Goal: Task Accomplishment & Management: Complete application form

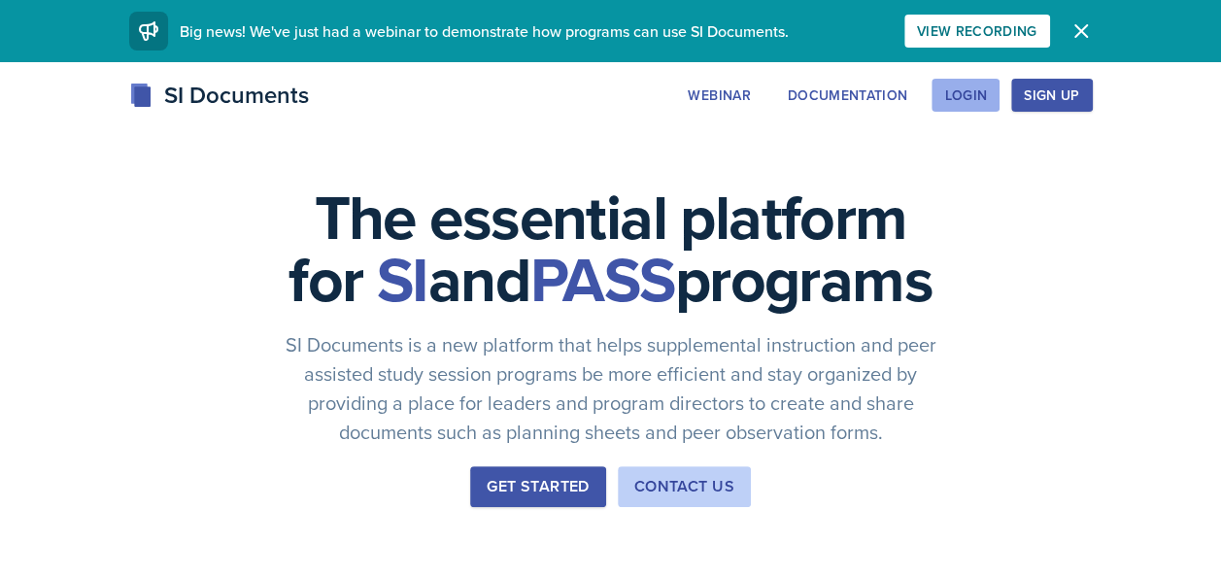
click at [953, 109] on button "Login" at bounding box center [965, 95] width 68 height 33
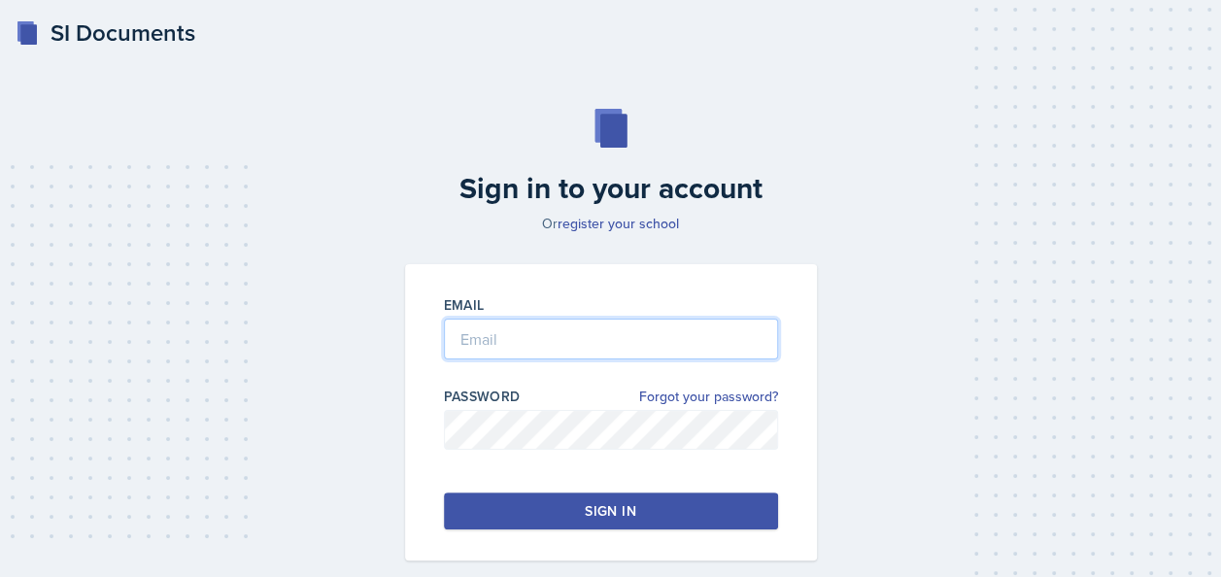
click at [485, 325] on input "email" at bounding box center [611, 339] width 334 height 41
type input "[EMAIL_ADDRESS][DOMAIN_NAME]"
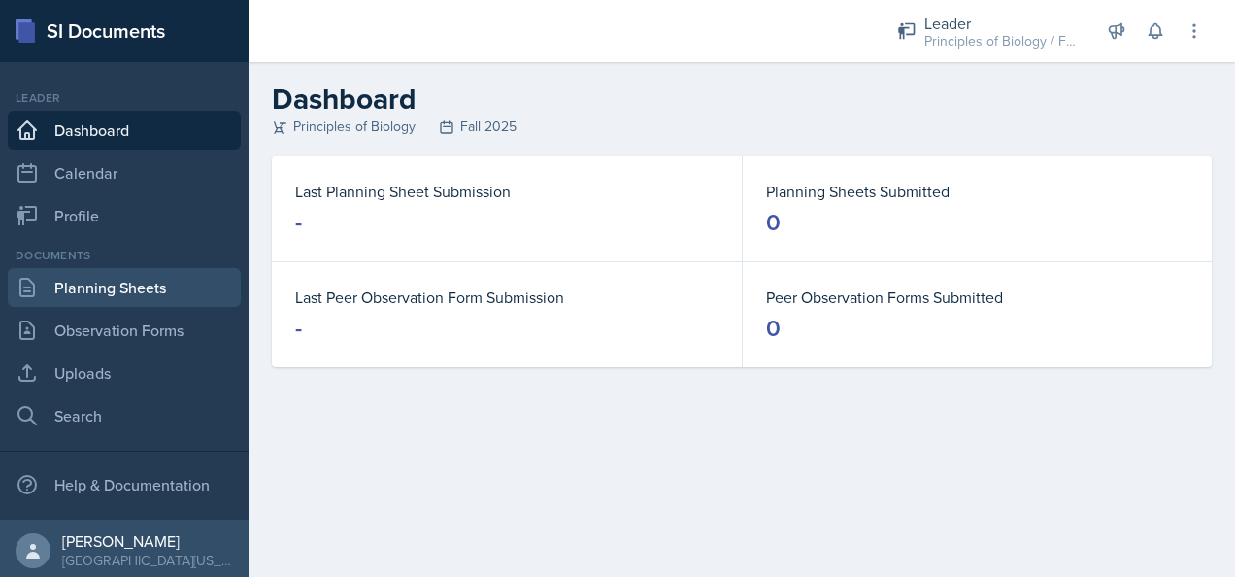
click at [103, 289] on link "Planning Sheets" at bounding box center [124, 287] width 233 height 39
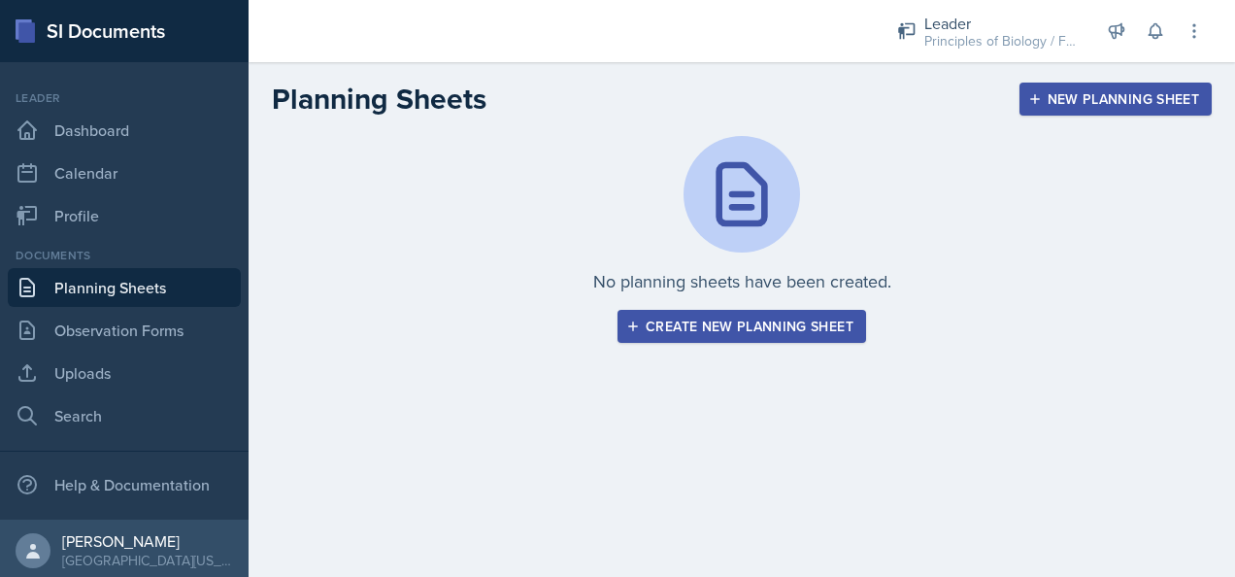
click at [746, 329] on div "Create new planning sheet" at bounding box center [741, 327] width 223 height 16
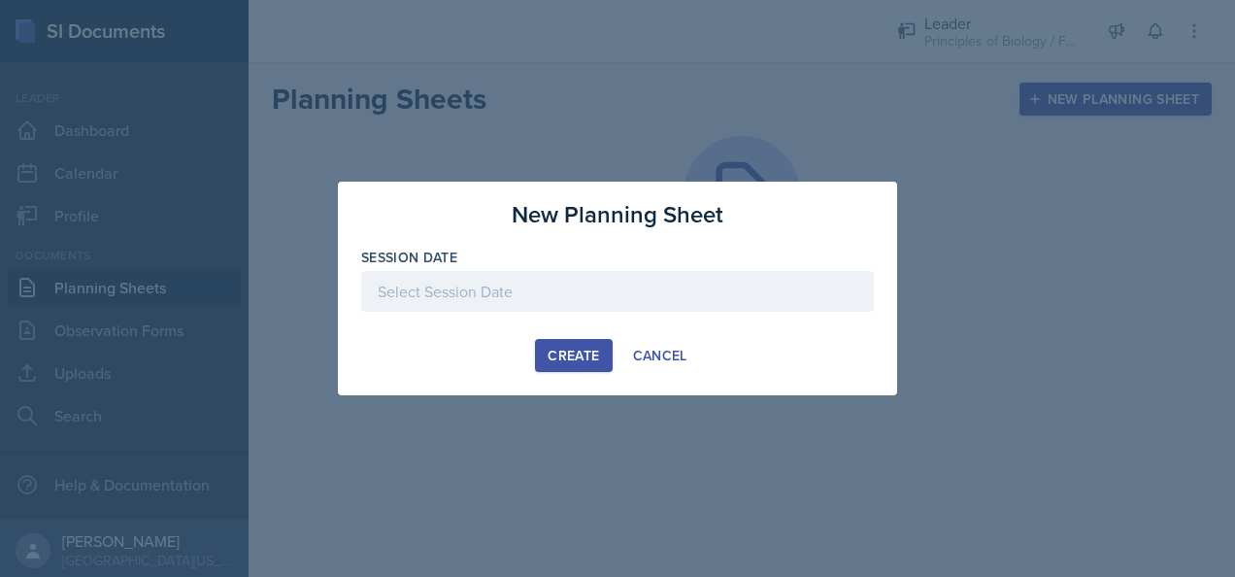
click at [519, 291] on div at bounding box center [617, 291] width 513 height 41
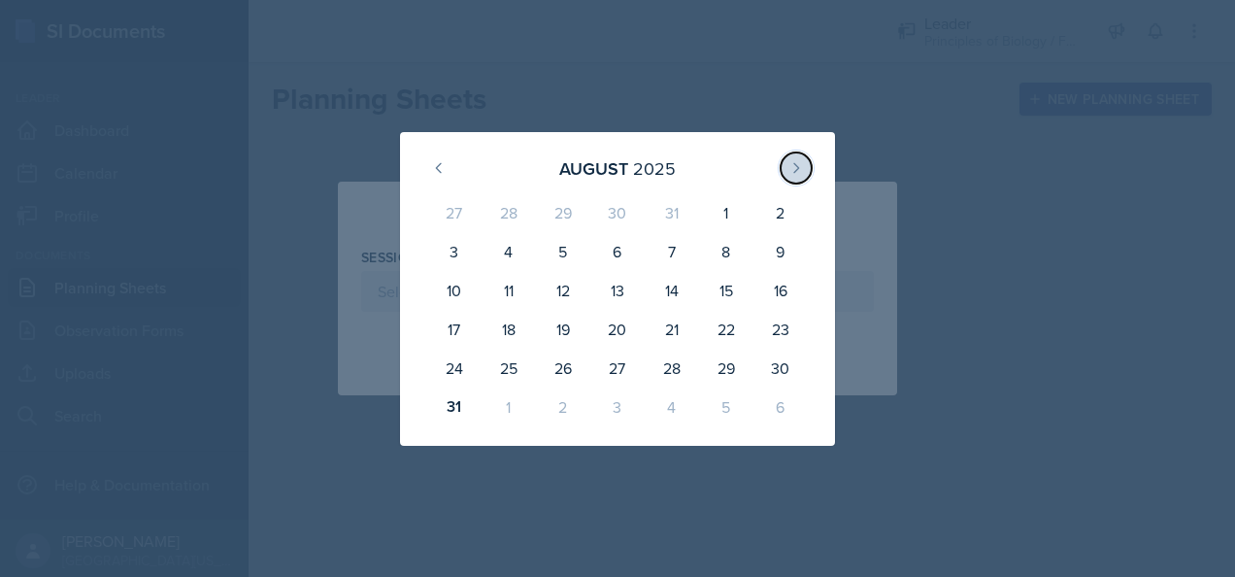
click at [798, 163] on icon at bounding box center [797, 168] width 16 height 16
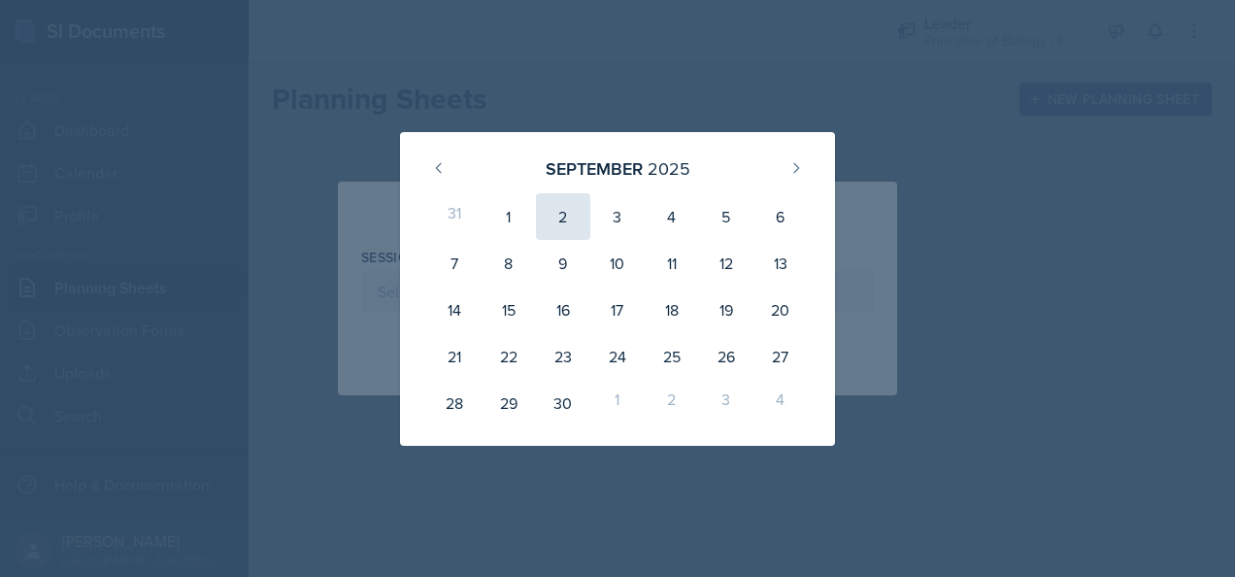
click at [561, 219] on div "2" at bounding box center [563, 216] width 54 height 47
type input "[DATE]"
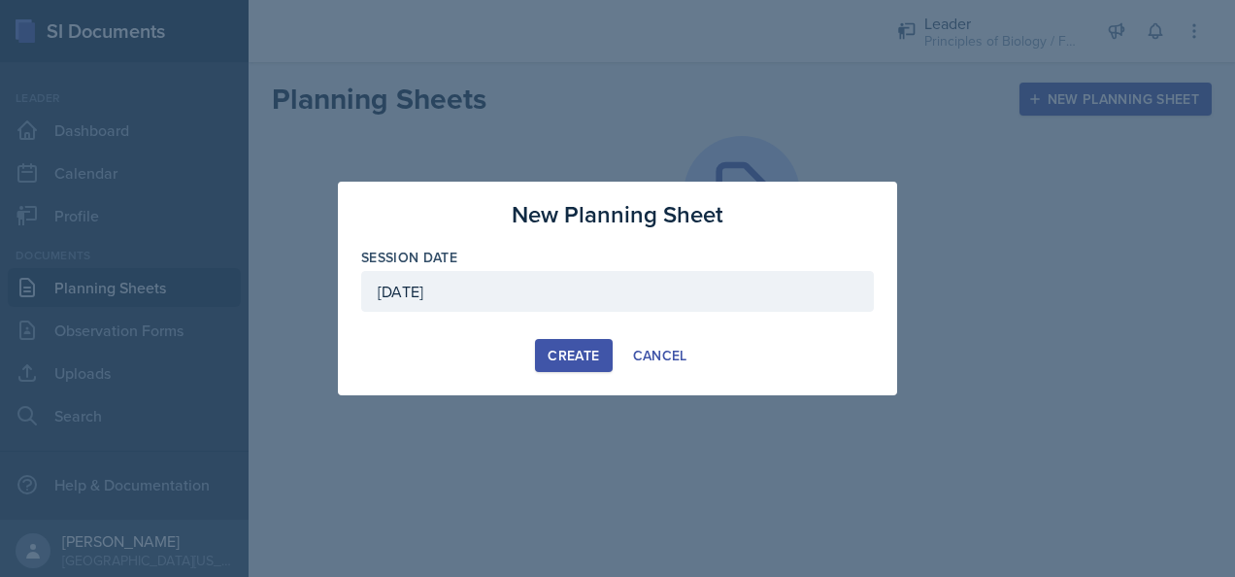
click at [563, 357] on div "Create" at bounding box center [573, 356] width 51 height 16
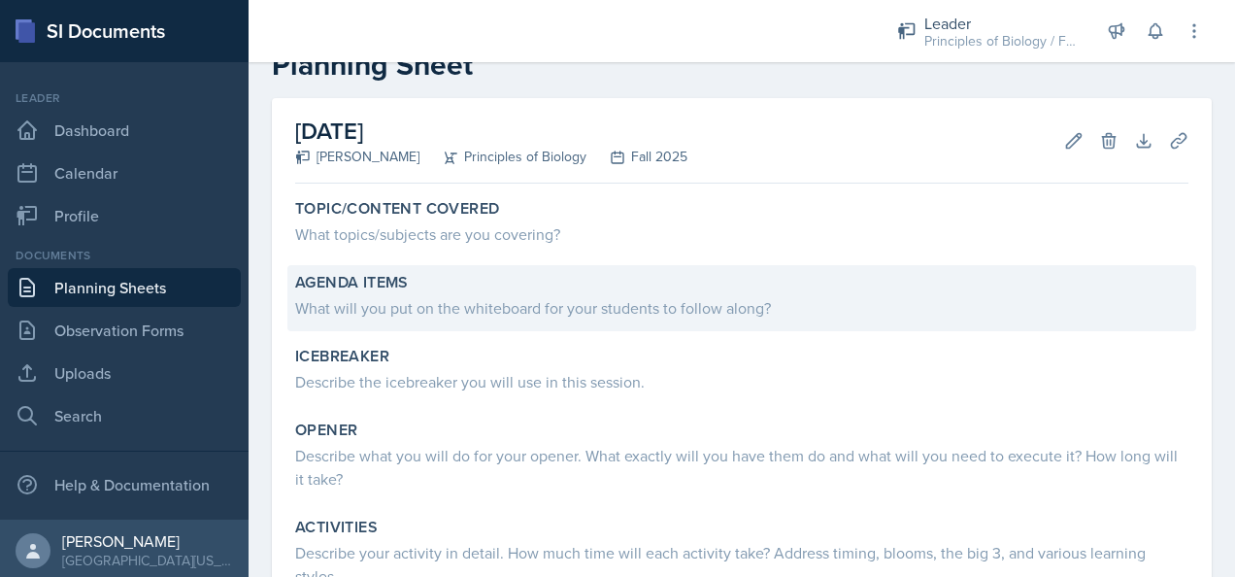
scroll to position [43, 0]
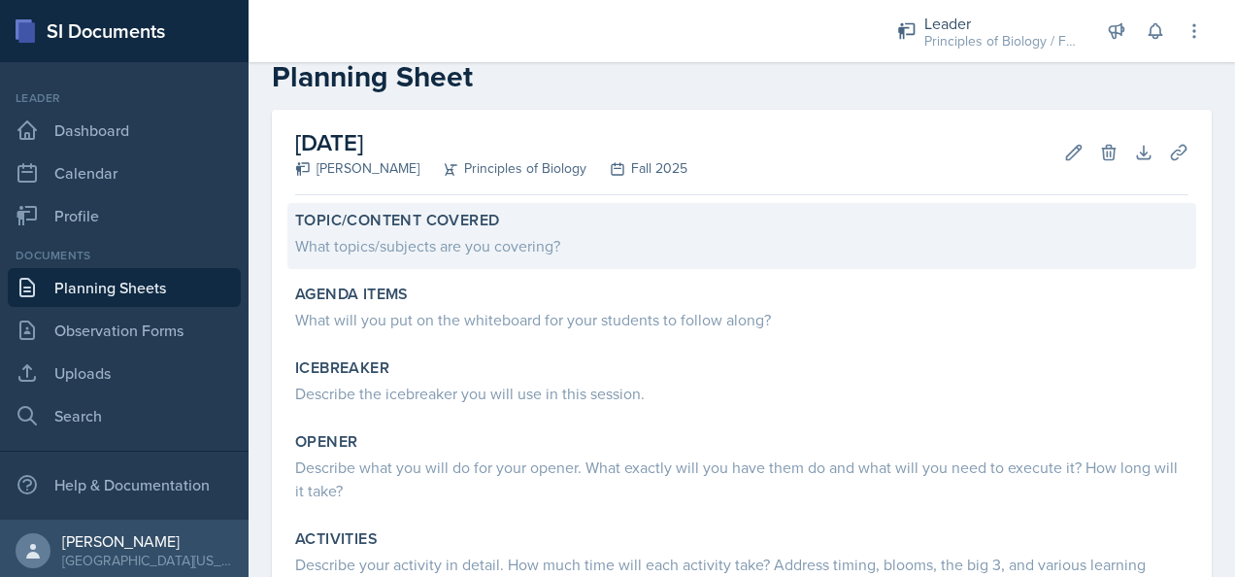
click at [342, 250] on div "What topics/subjects are you covering?" at bounding box center [741, 245] width 893 height 23
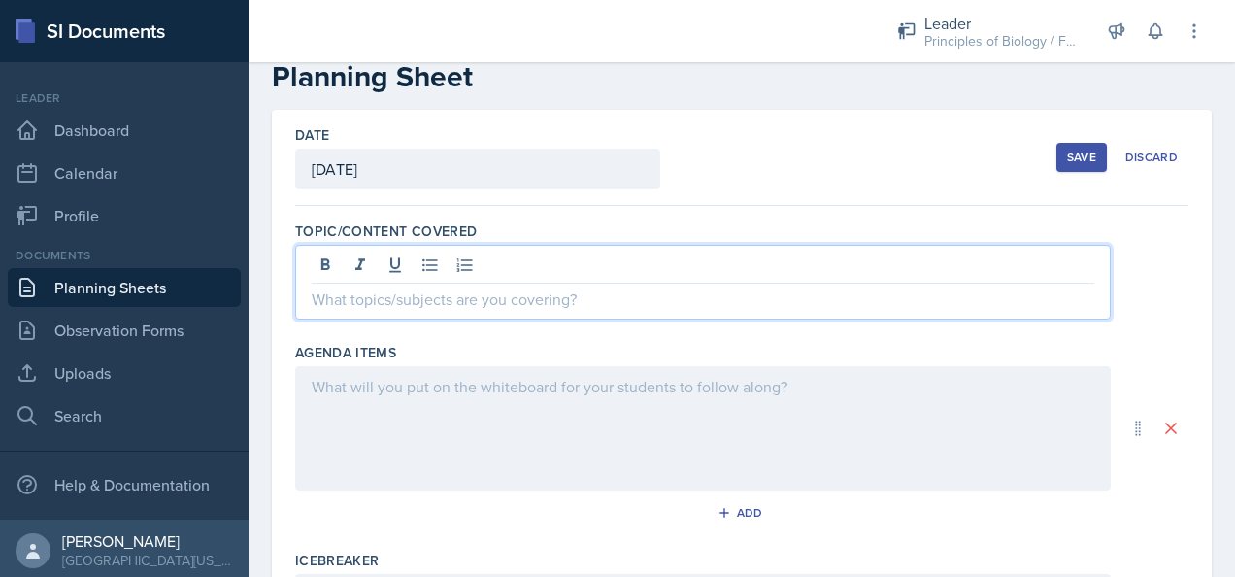
click at [360, 271] on div at bounding box center [703, 282] width 816 height 75
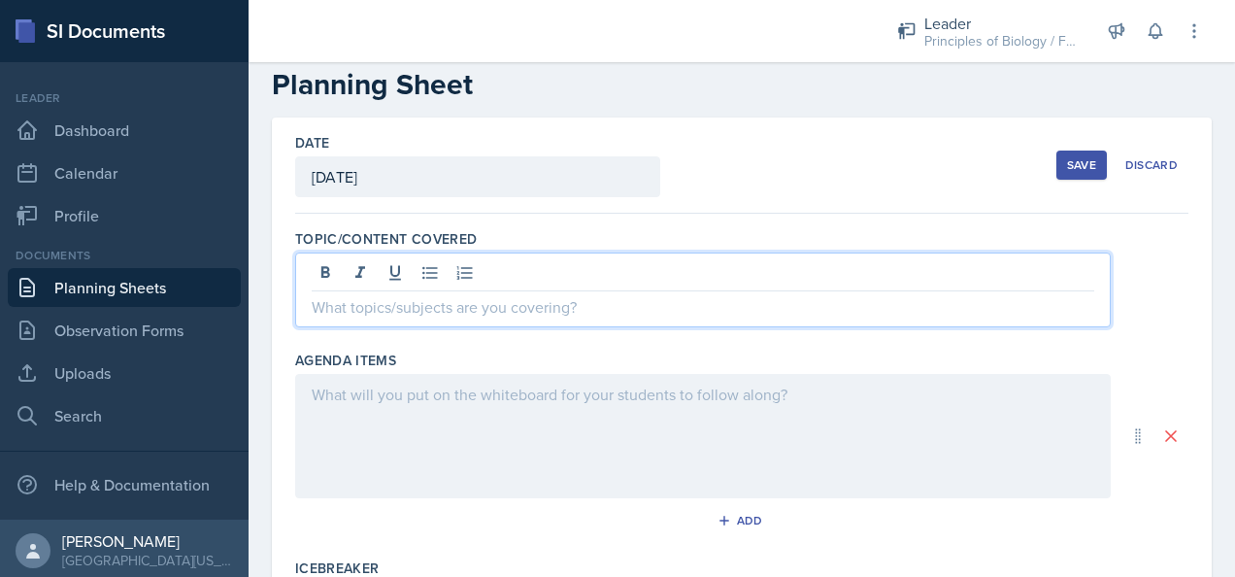
scroll to position [33, 0]
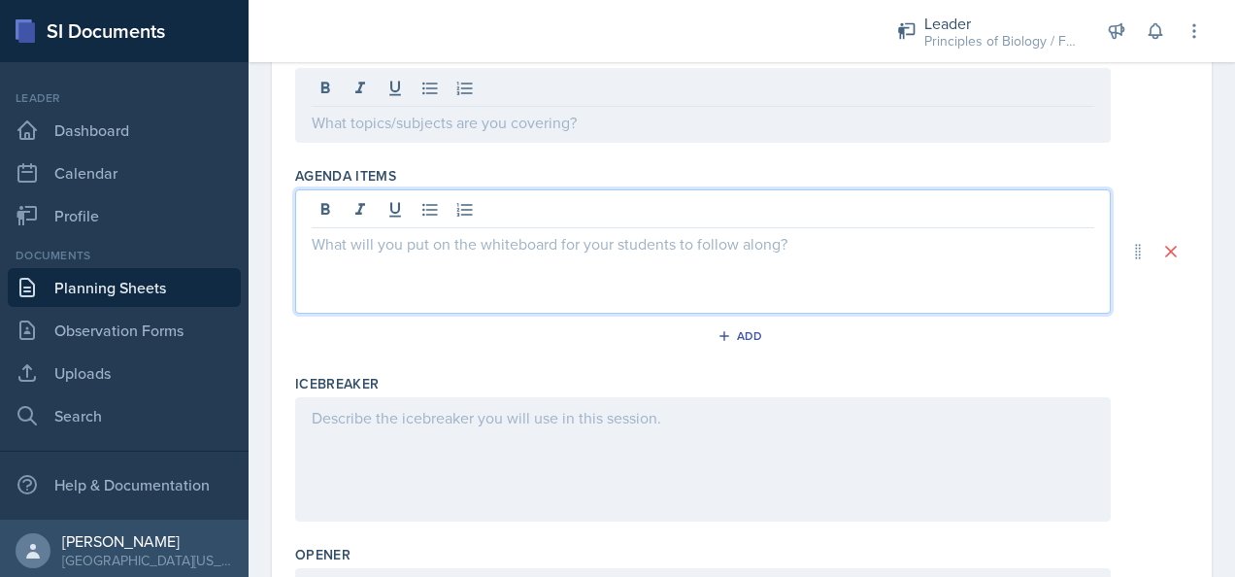
click at [355, 232] on p at bounding box center [703, 243] width 783 height 23
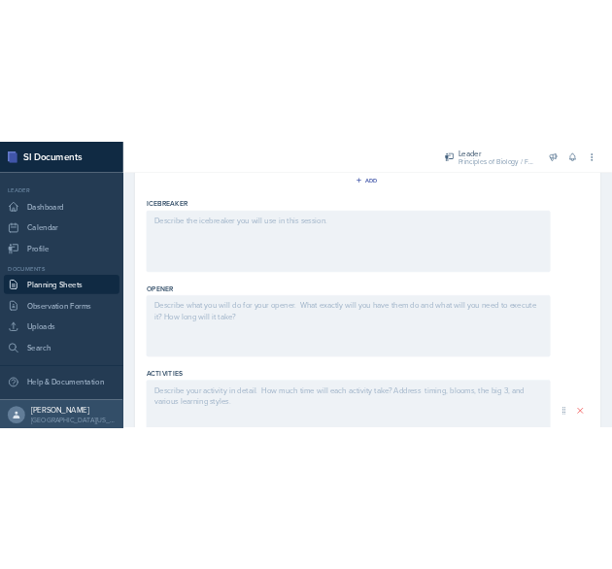
scroll to position [0, 0]
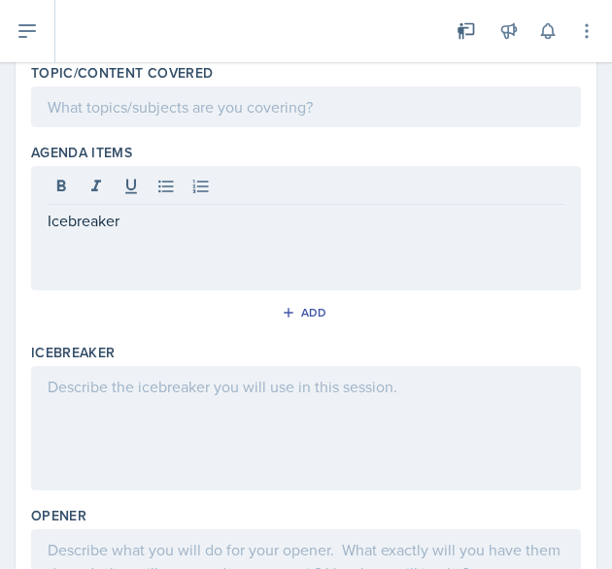
click at [332, 387] on p at bounding box center [306, 386] width 517 height 23
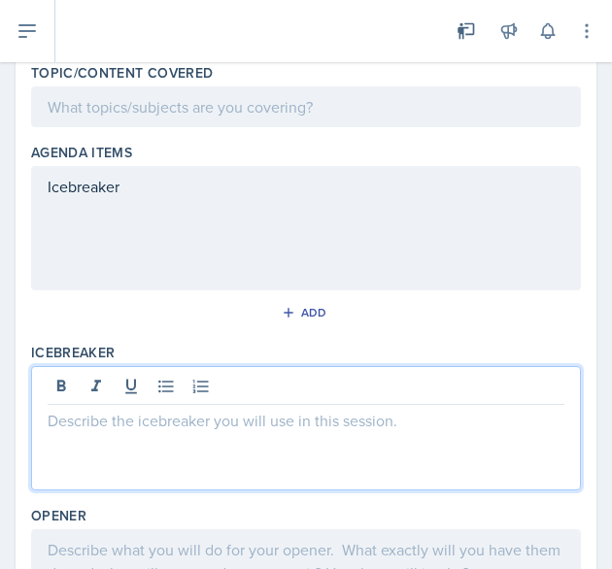
scroll to position [185, 0]
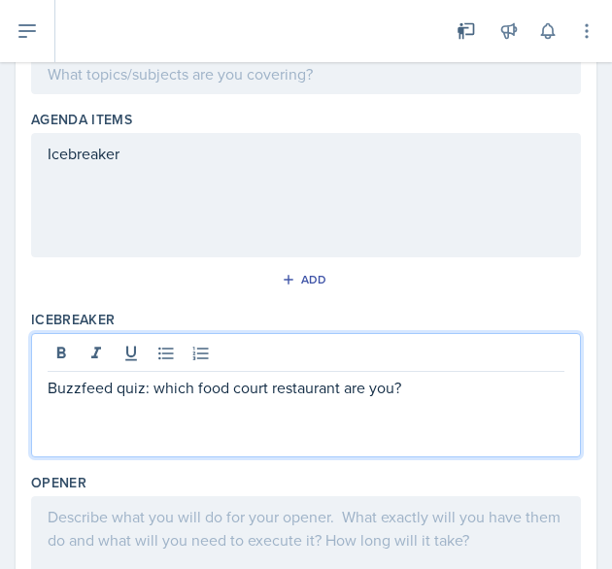
click at [289, 406] on p at bounding box center [306, 410] width 517 height 23
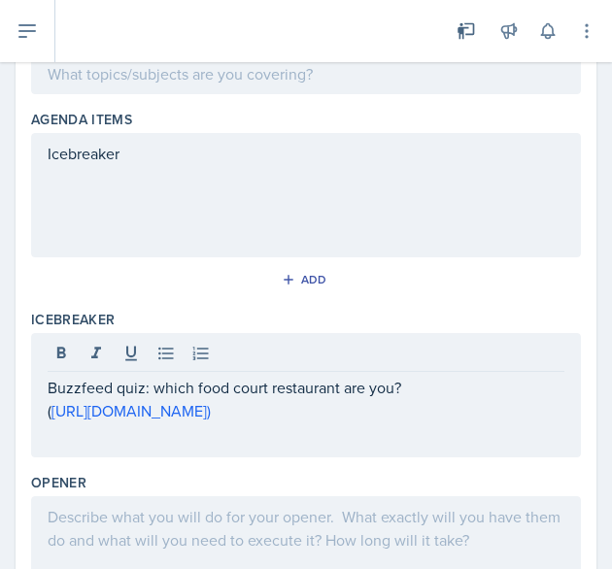
click at [130, 151] on div "Icebreaker" at bounding box center [306, 195] width 550 height 124
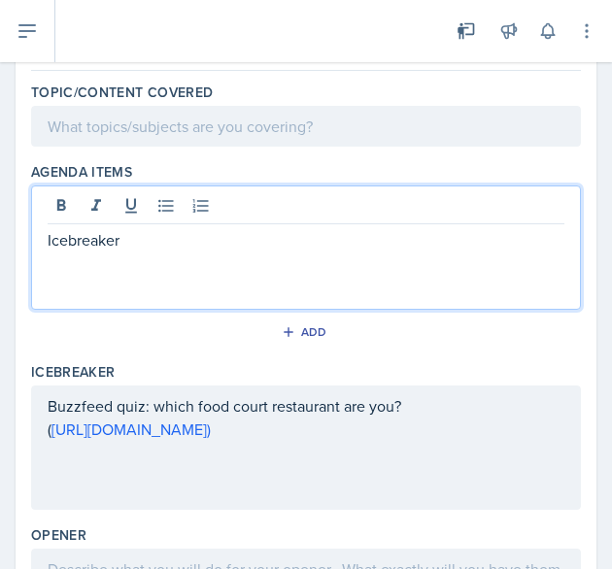
scroll to position [134, 0]
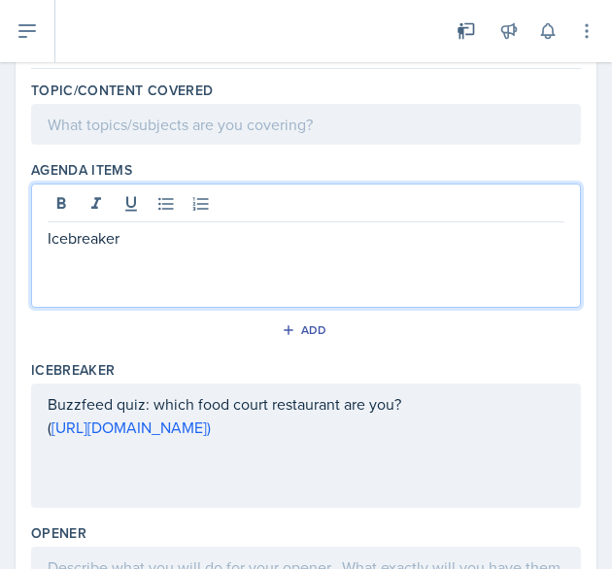
click at [43, 237] on div "Icebreaker" at bounding box center [306, 246] width 550 height 124
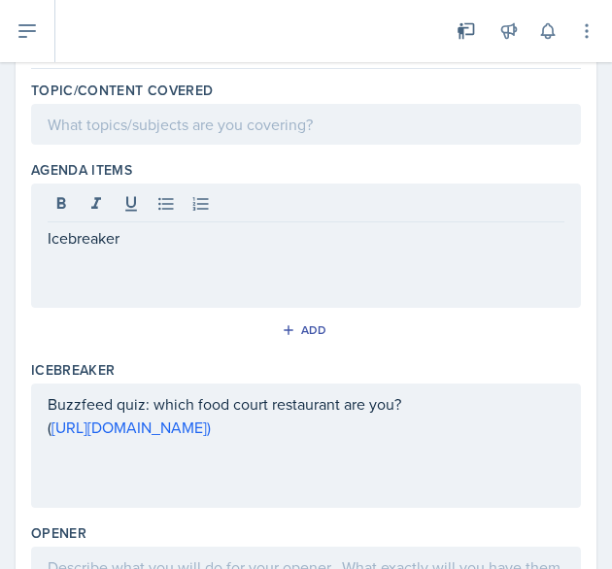
click at [45, 234] on div "Icebreaker" at bounding box center [306, 246] width 550 height 124
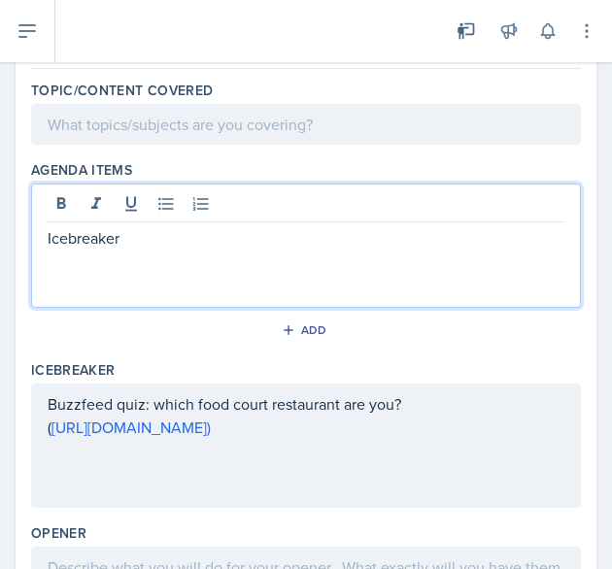
click at [48, 236] on p "Icebreaker" at bounding box center [306, 237] width 517 height 23
click at [48, 236] on p at bounding box center [306, 237] width 517 height 23
click at [157, 264] on p "Icebreaker" at bounding box center [306, 261] width 517 height 23
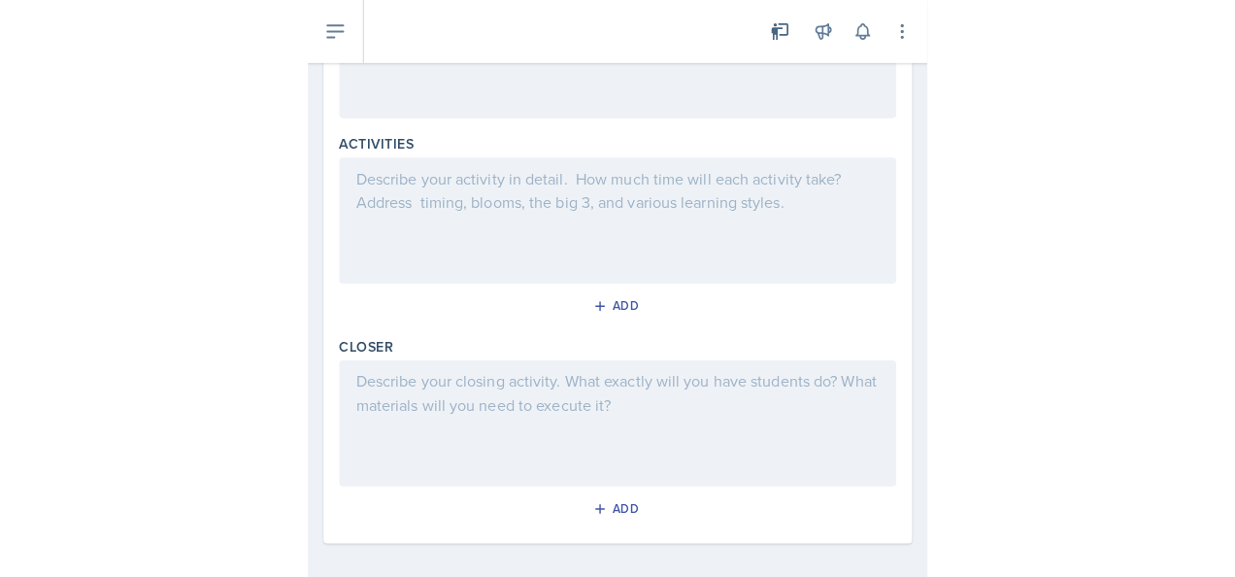
scroll to position [698, 0]
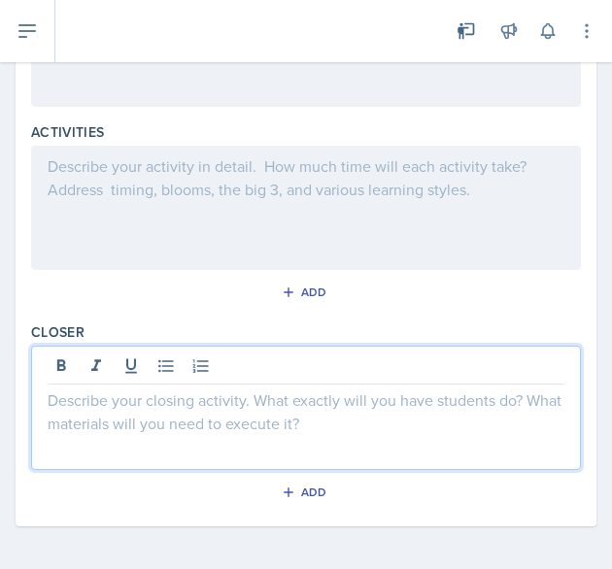
click at [223, 365] on div at bounding box center [306, 408] width 550 height 124
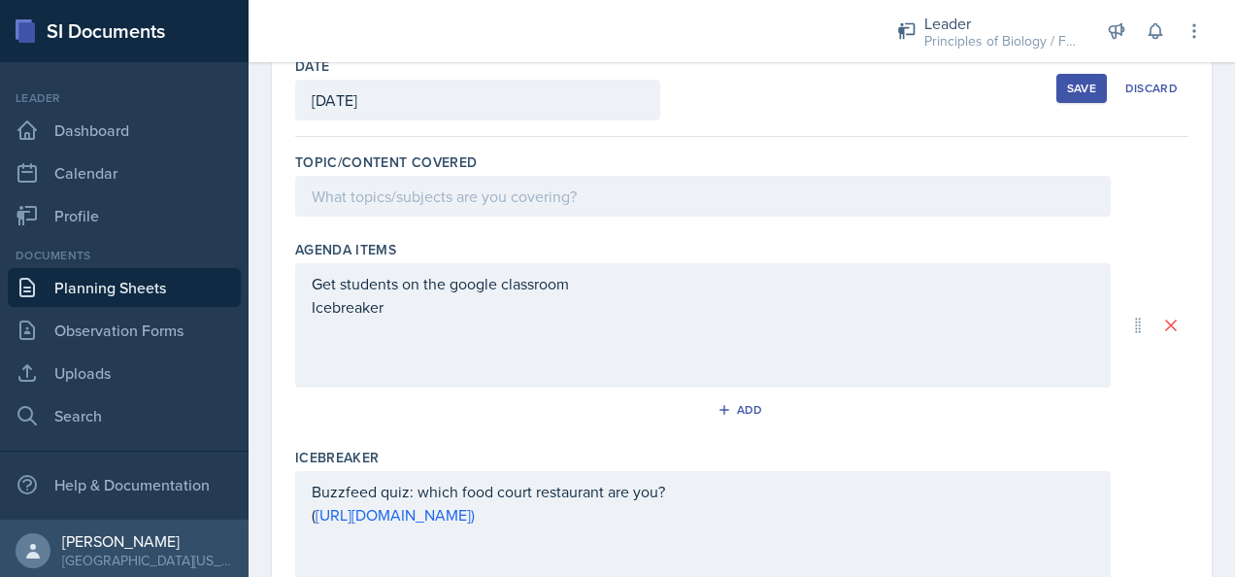
scroll to position [159, 0]
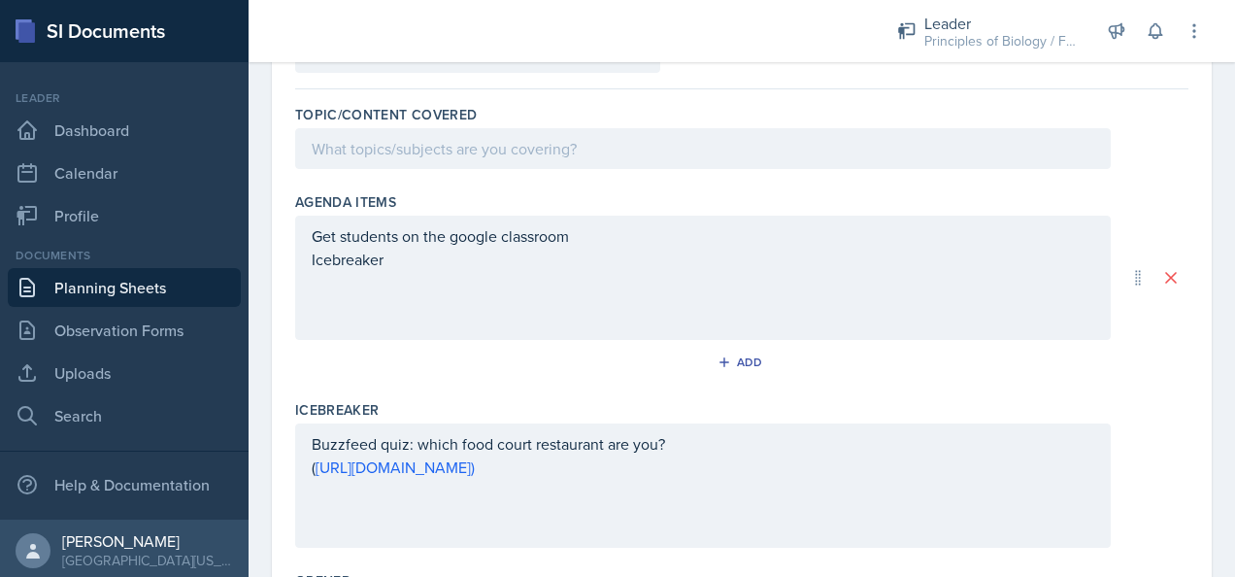
click at [356, 278] on p at bounding box center [703, 282] width 783 height 23
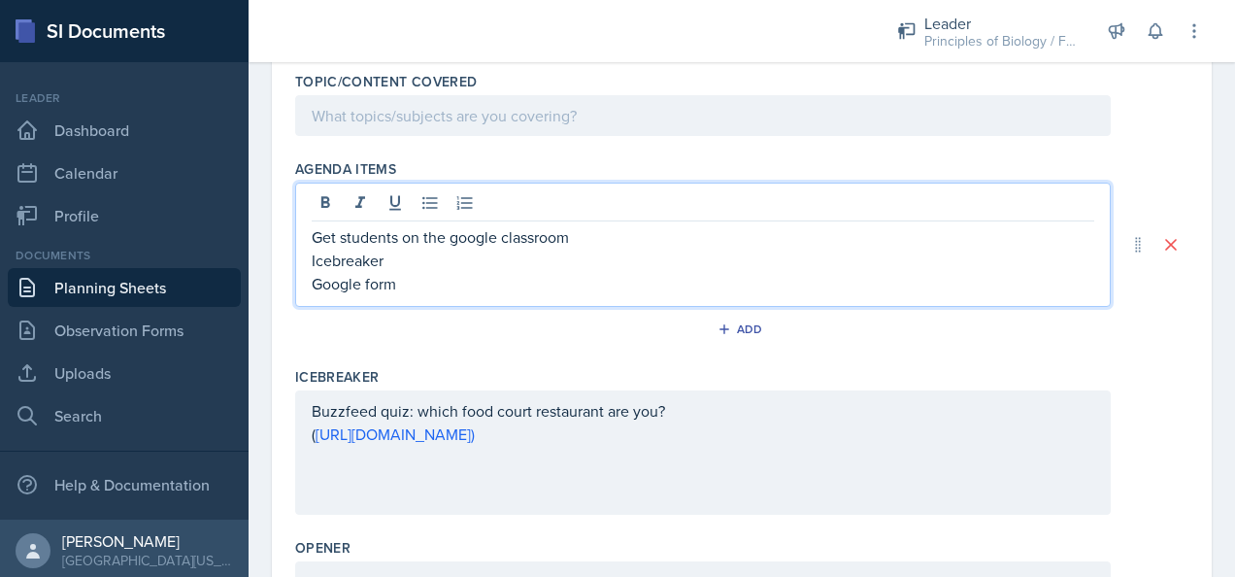
click at [396, 265] on p "Icebreaker" at bounding box center [703, 260] width 783 height 23
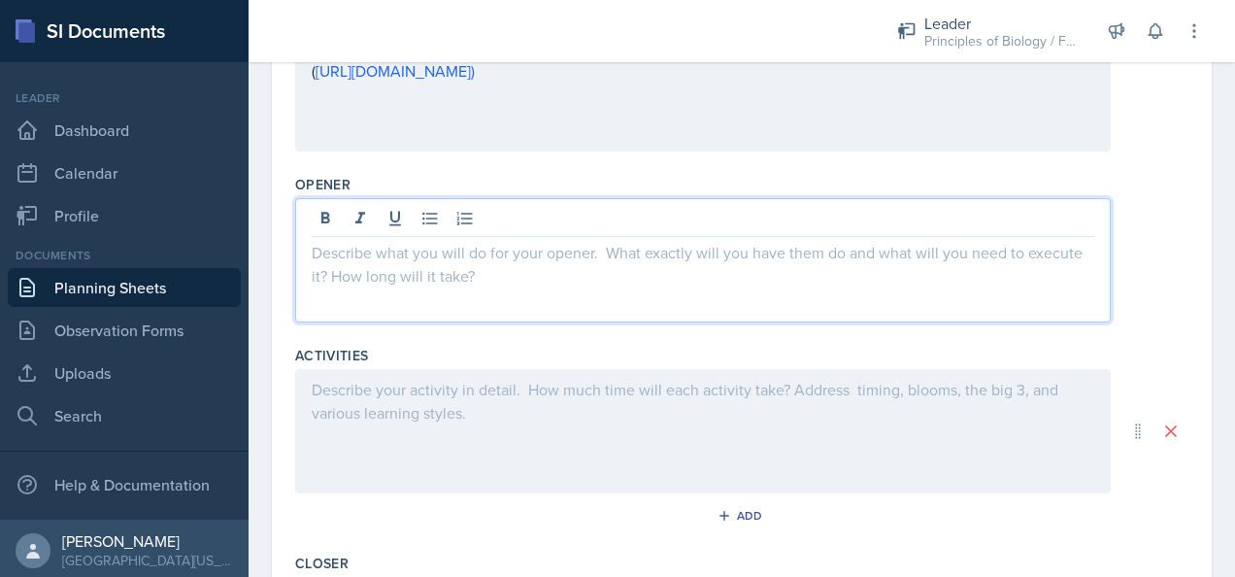
click at [404, 248] on p at bounding box center [703, 252] width 783 height 23
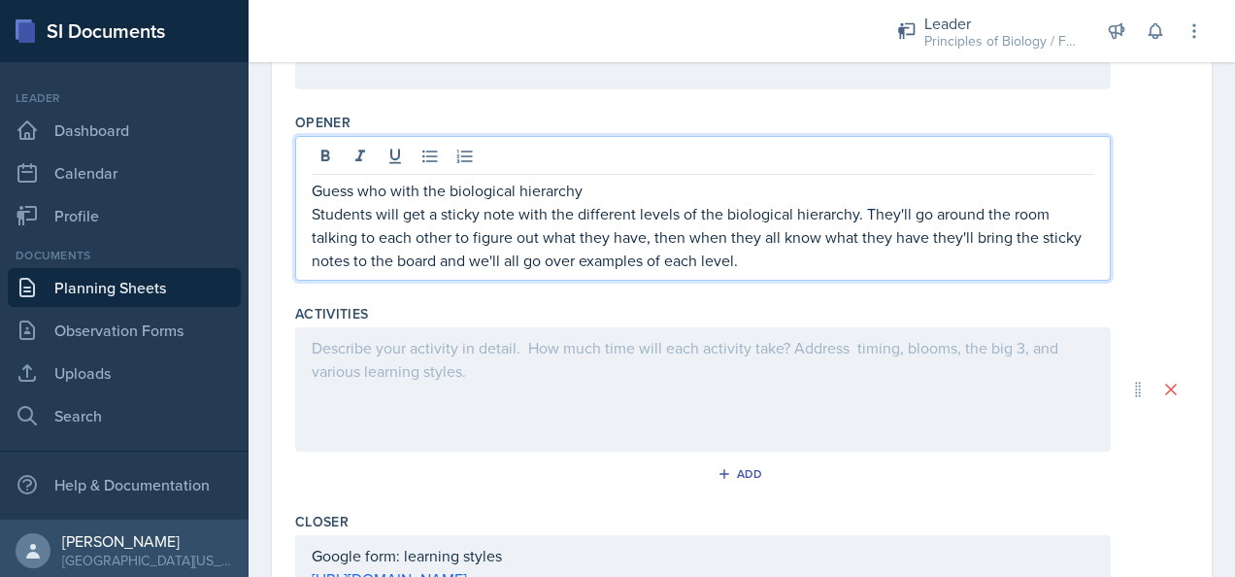
scroll to position [617, 0]
click at [594, 190] on p "Guess who with the biological hierarchy" at bounding box center [703, 191] width 783 height 23
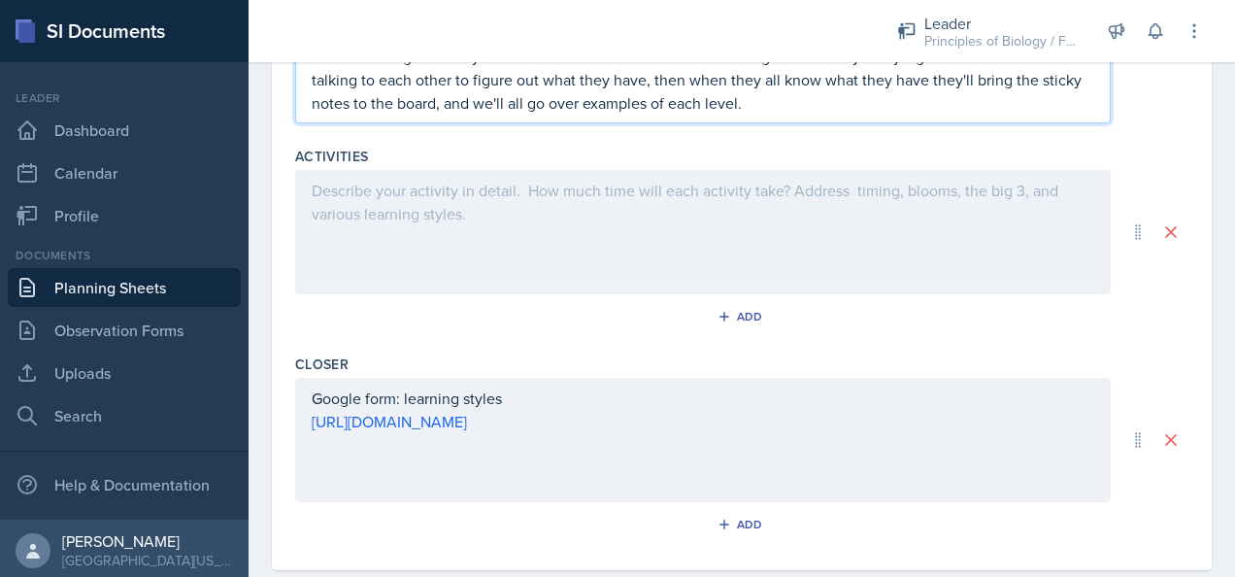
scroll to position [810, 0]
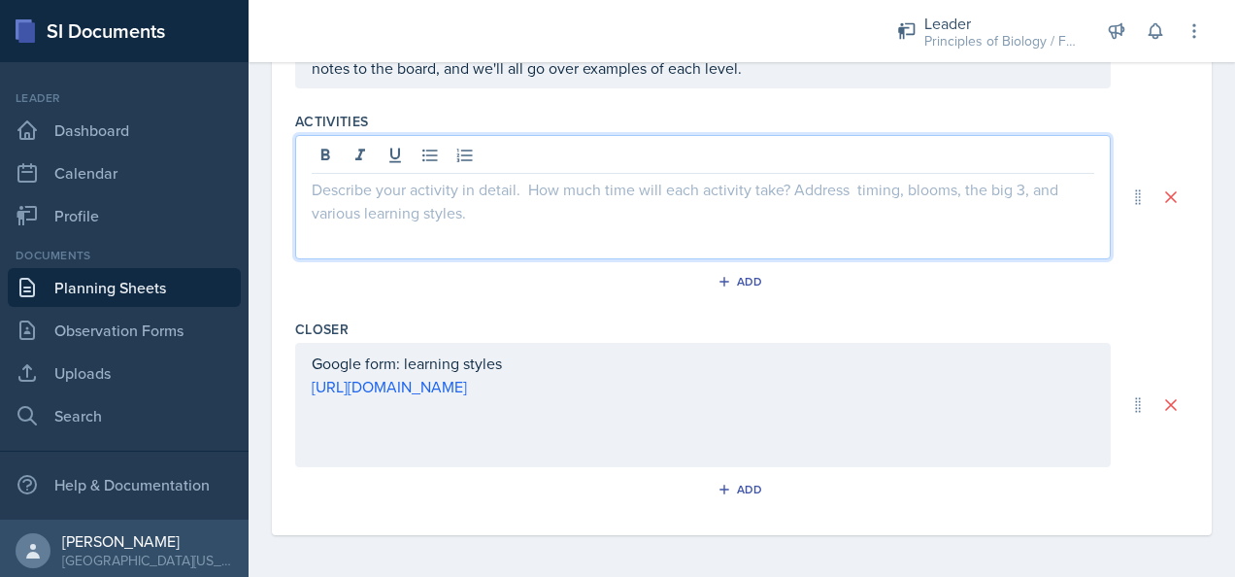
click at [480, 162] on div at bounding box center [703, 197] width 816 height 124
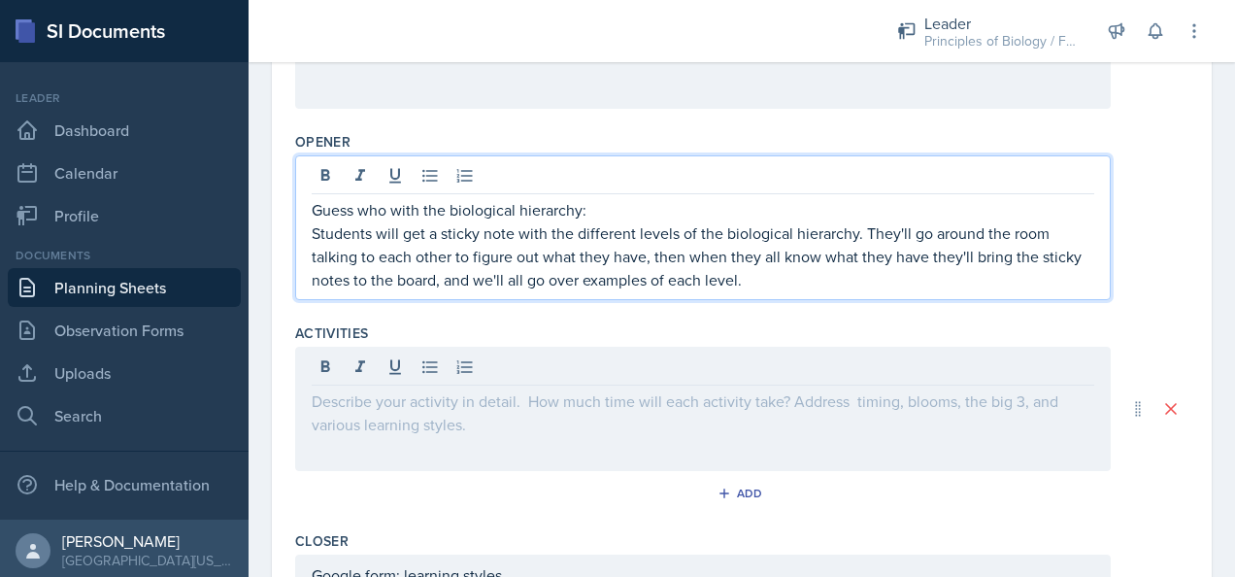
scroll to position [632, 0]
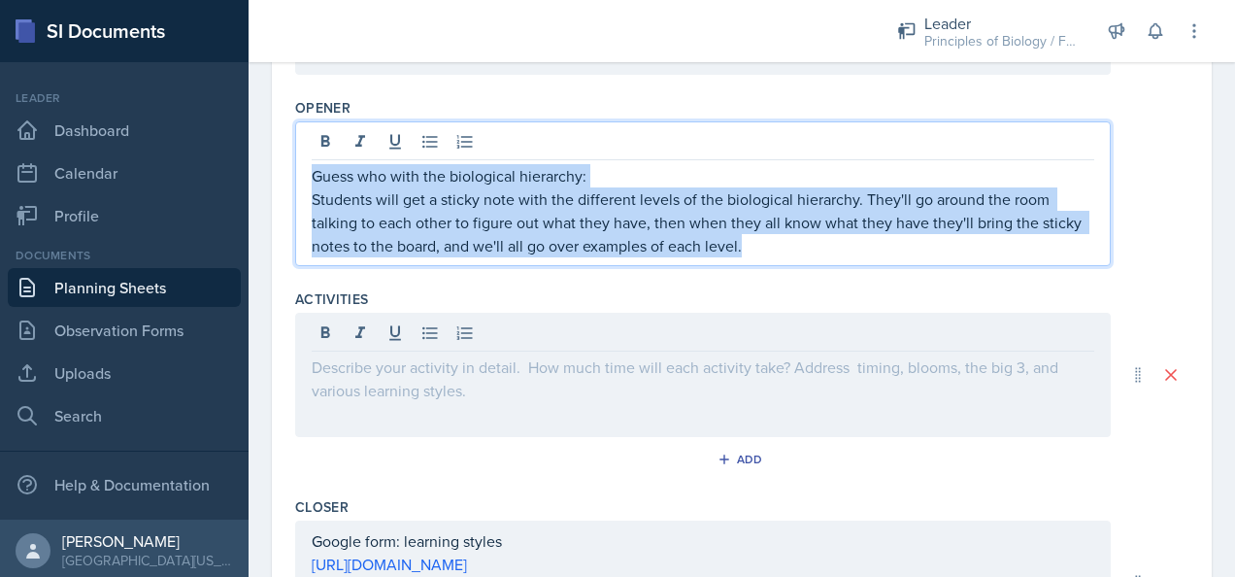
drag, startPoint x: 756, startPoint y: 245, endPoint x: 302, endPoint y: 170, distance: 459.7
click at [302, 170] on div "Guess who with the biological hierarchy: Students will get a sticky note with t…" at bounding box center [703, 193] width 816 height 145
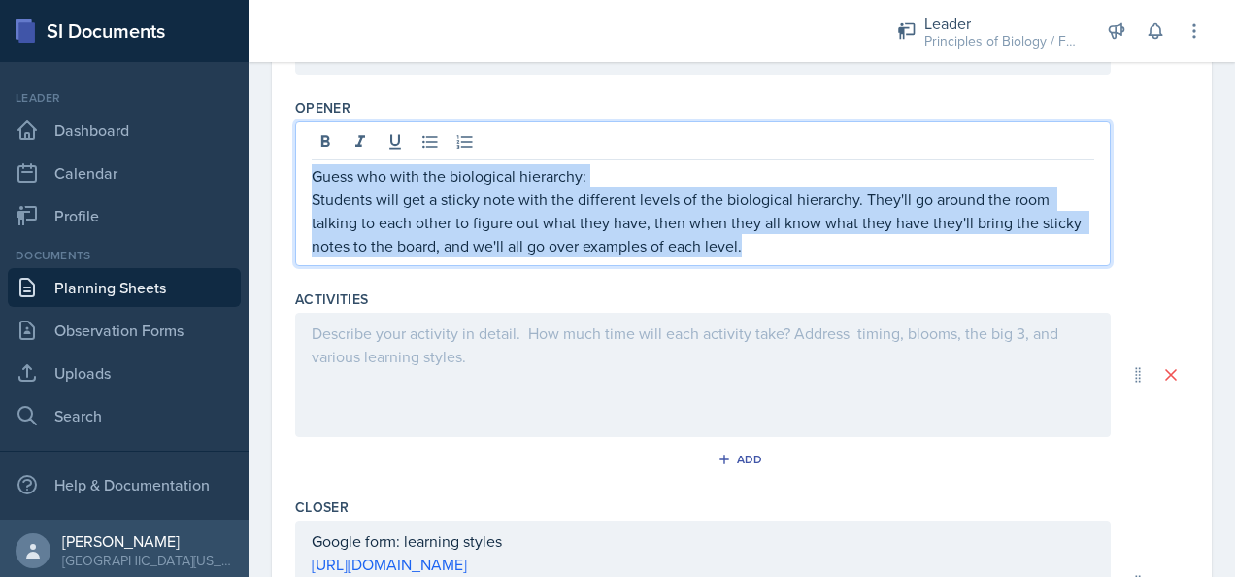
copy div "Guess who with the biological hierarchy: Students will get a sticky note with t…"
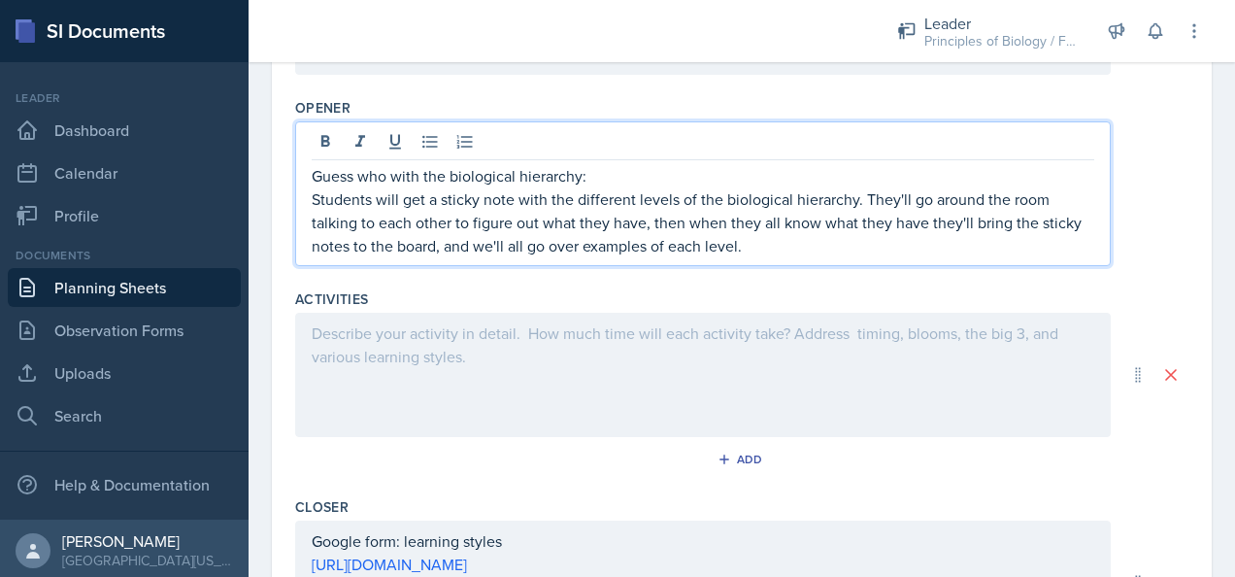
click at [379, 346] on div at bounding box center [703, 375] width 816 height 124
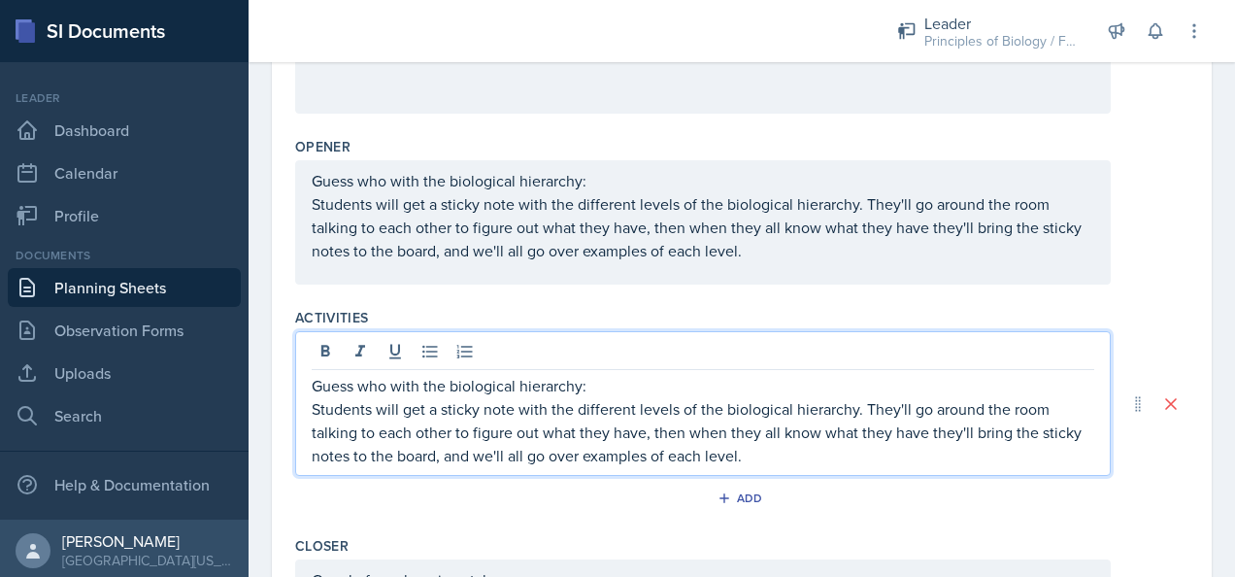
scroll to position [592, 0]
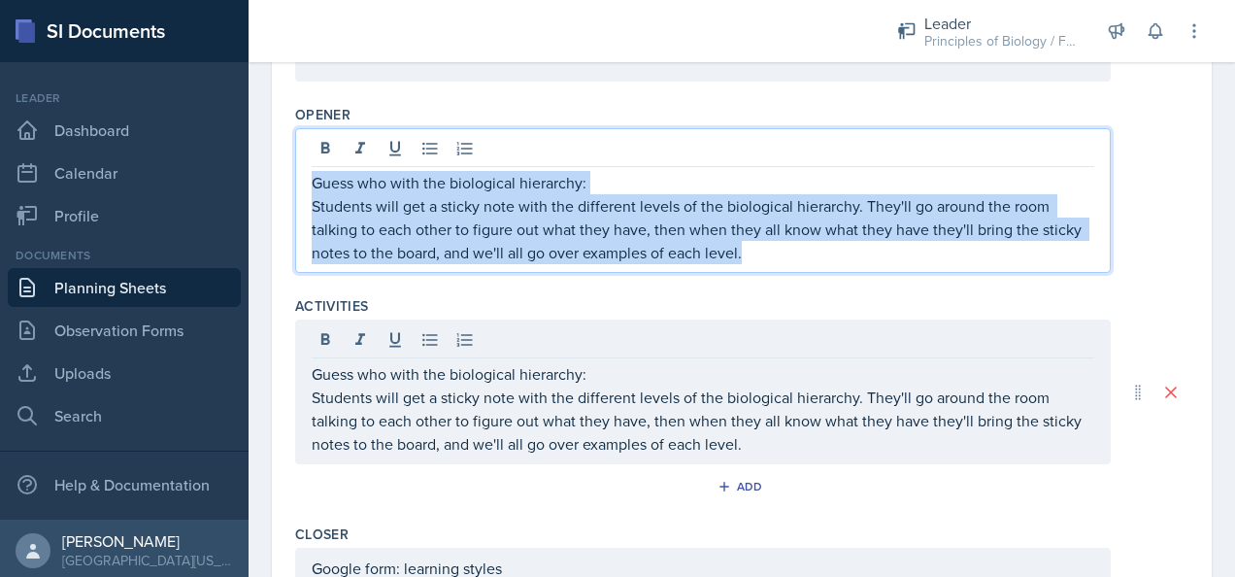
drag, startPoint x: 744, startPoint y: 241, endPoint x: 290, endPoint y: 178, distance: 457.9
click at [290, 178] on div "Date [DATE] [DATE] 27 28 29 30 31 1 2 3 4 5 6 7 8 9 10 11 12 13 14 15 16 17 18 …" at bounding box center [742, 133] width 940 height 1213
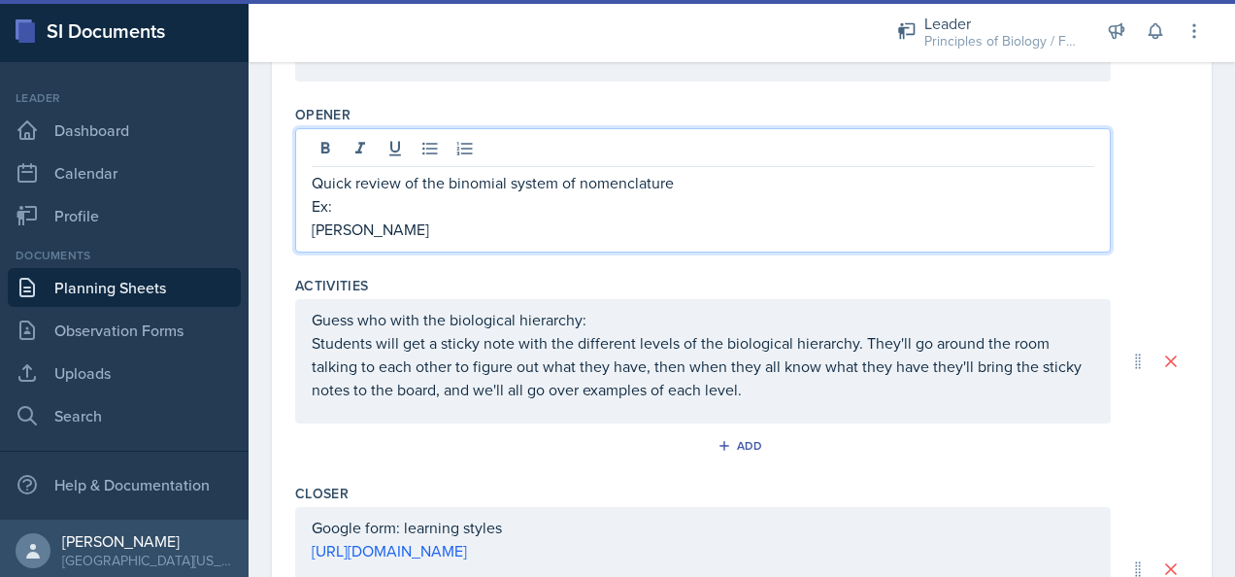
scroll to position [658, 0]
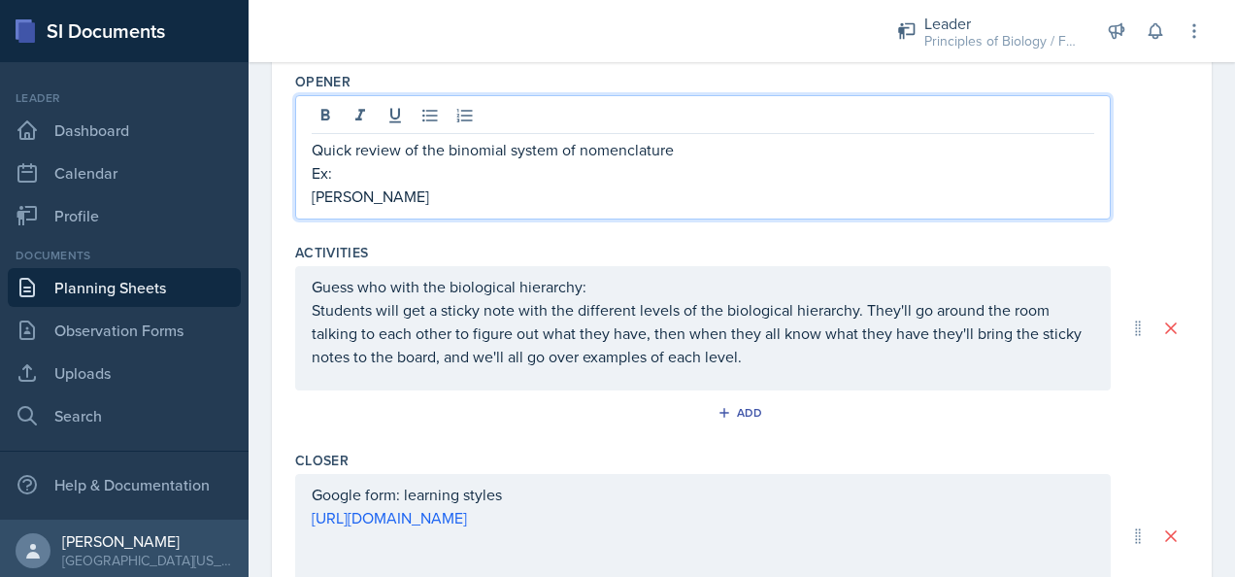
click at [314, 200] on p "[PERSON_NAME]" at bounding box center [703, 196] width 783 height 23
click at [474, 194] on p "-[PERSON_NAME]" at bounding box center [703, 196] width 783 height 23
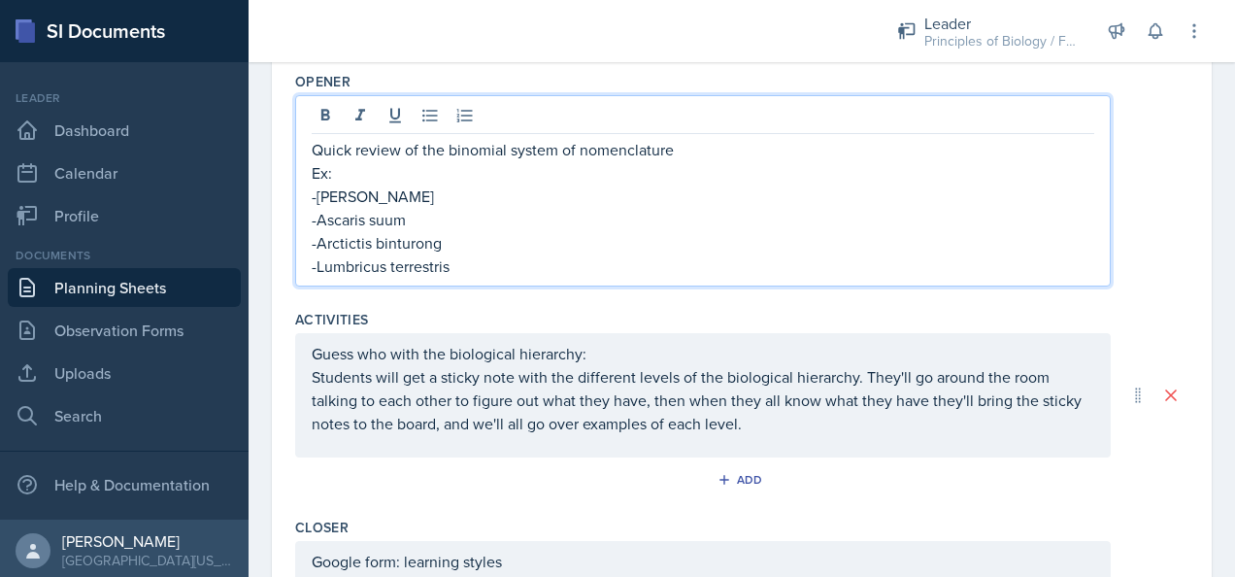
click at [464, 262] on p "-Lumbricus terrestris" at bounding box center [703, 265] width 783 height 23
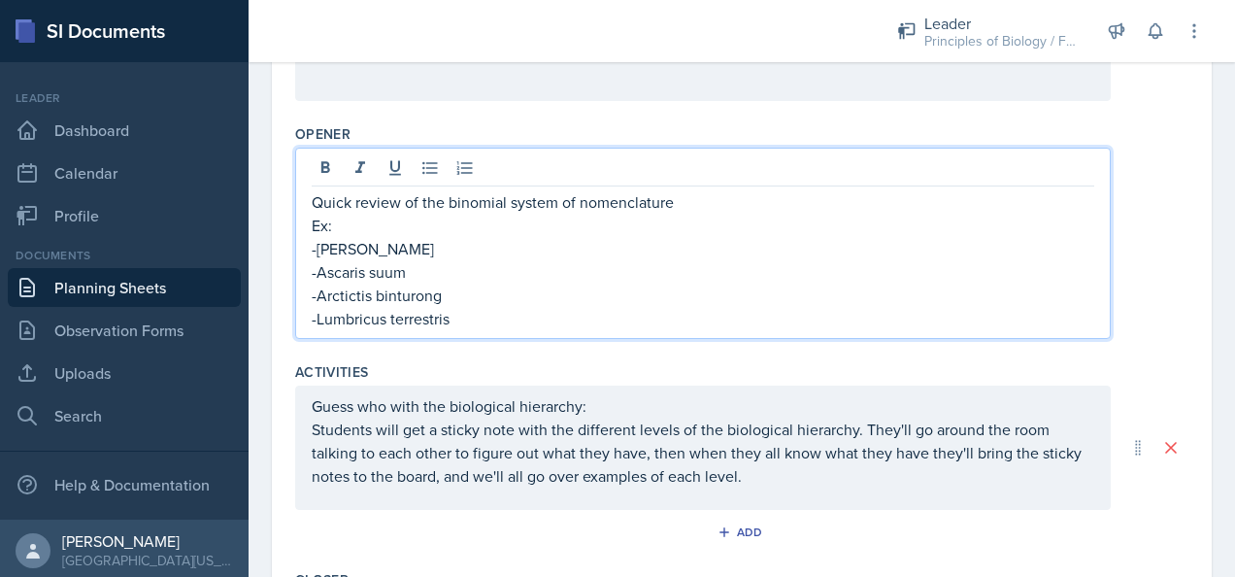
scroll to position [606, 0]
click at [431, 227] on p "Ex:" at bounding box center [703, 225] width 783 height 23
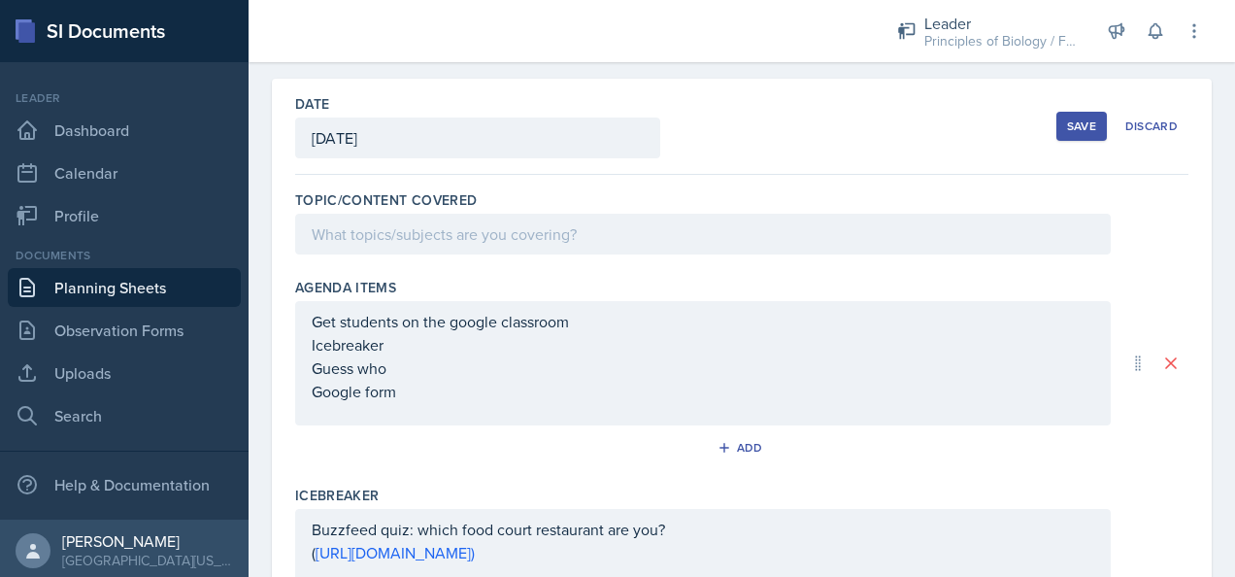
scroll to position [0, 0]
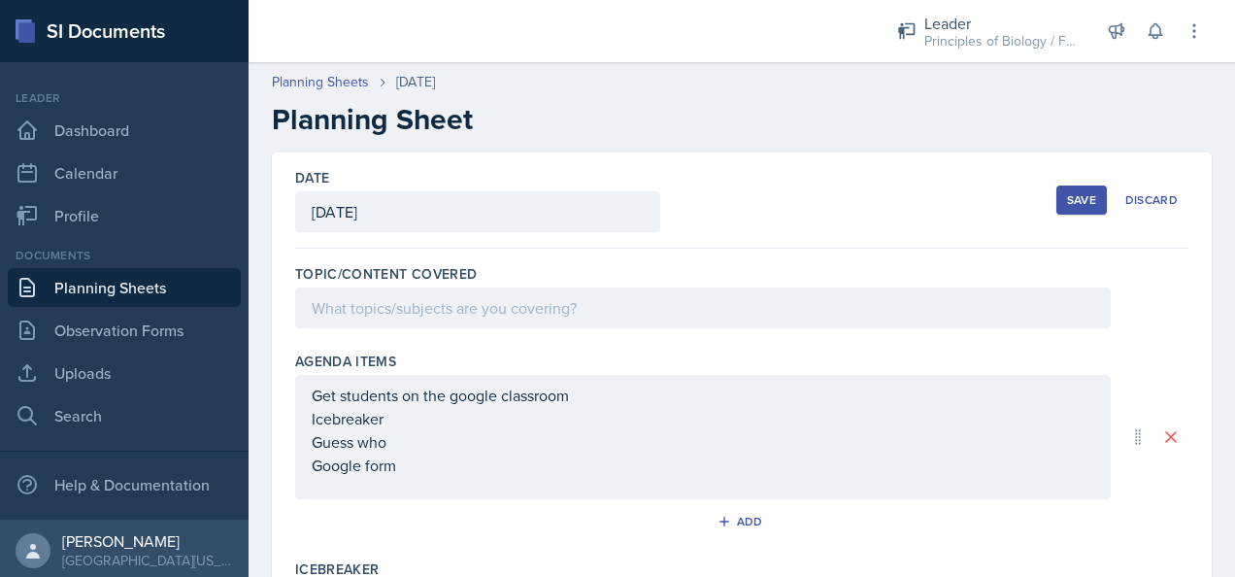
click at [557, 309] on div at bounding box center [703, 307] width 816 height 41
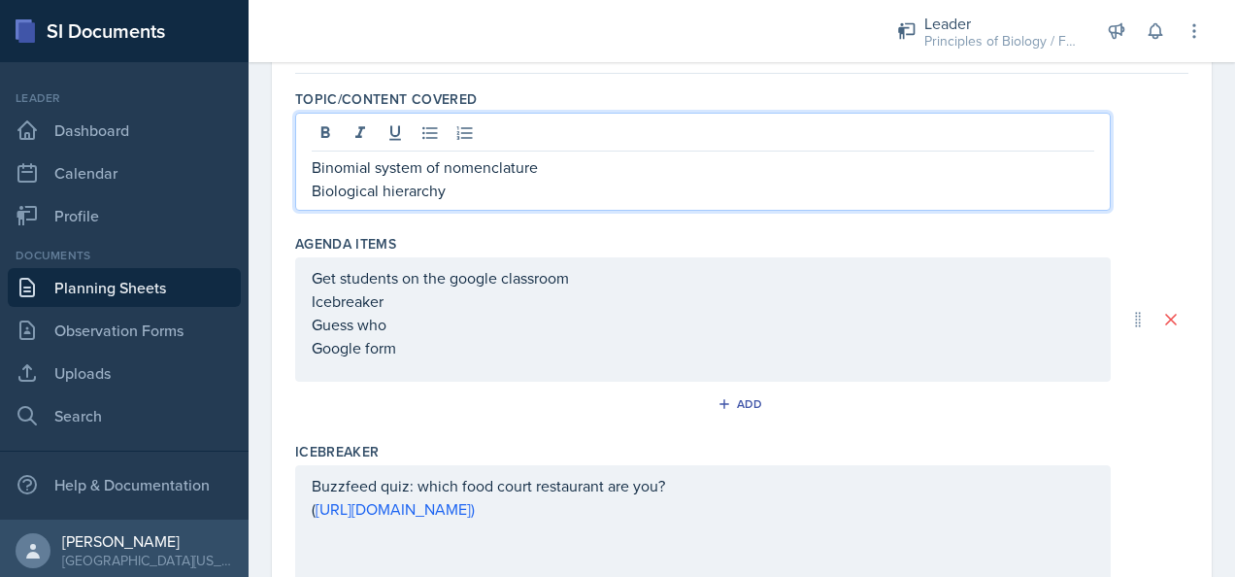
click at [407, 344] on p "Google form" at bounding box center [703, 347] width 783 height 23
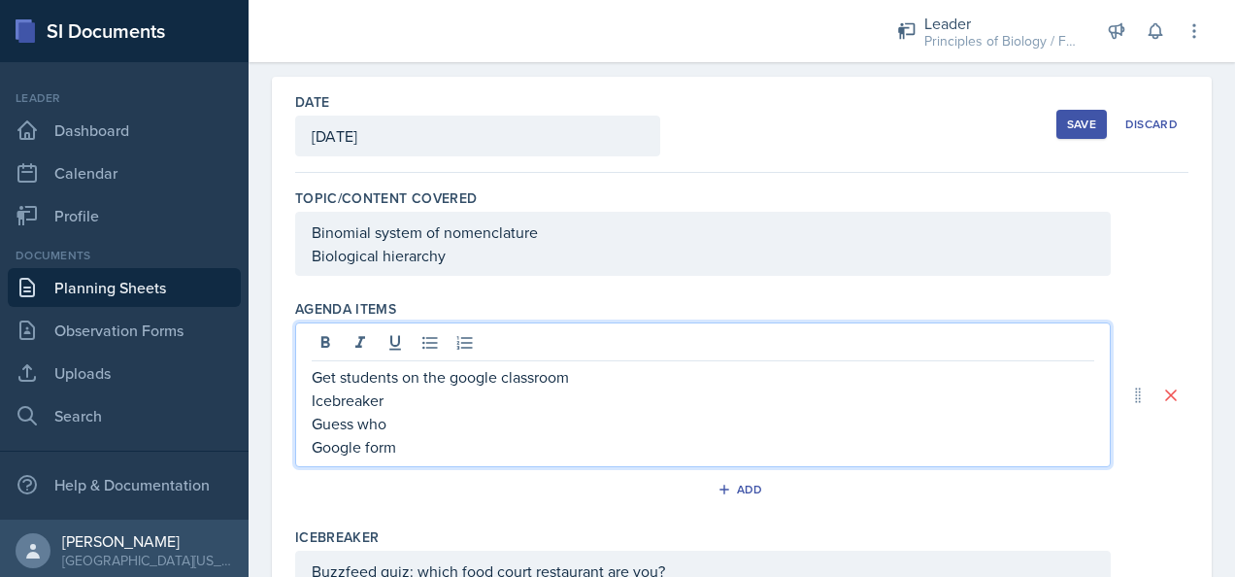
scroll to position [79, 0]
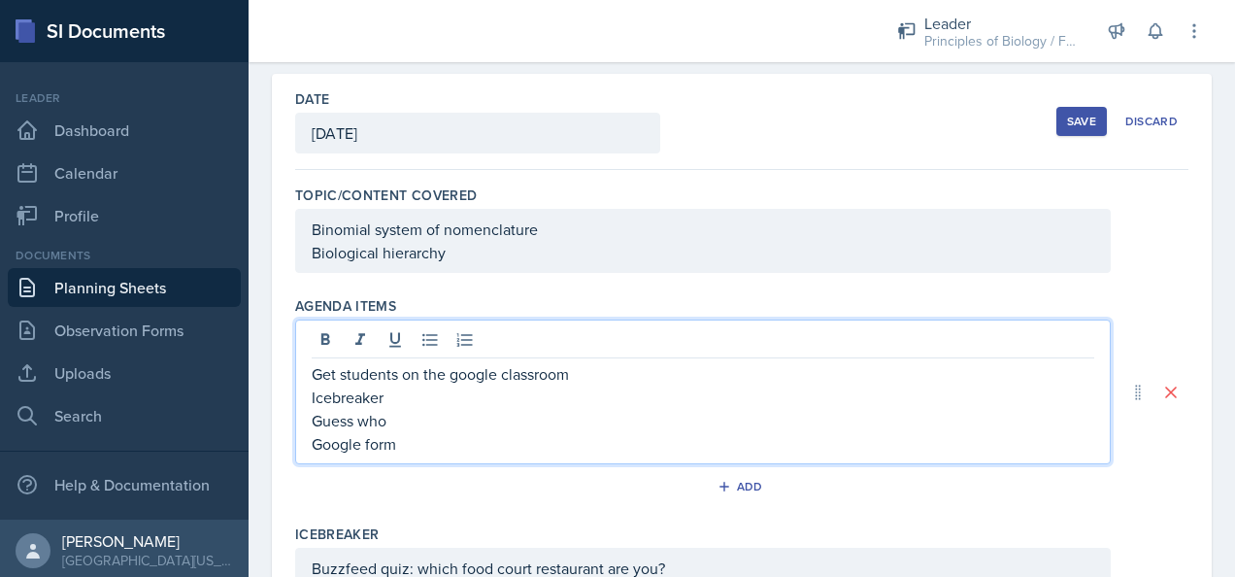
click at [383, 396] on p "Icebreaker" at bounding box center [703, 397] width 783 height 23
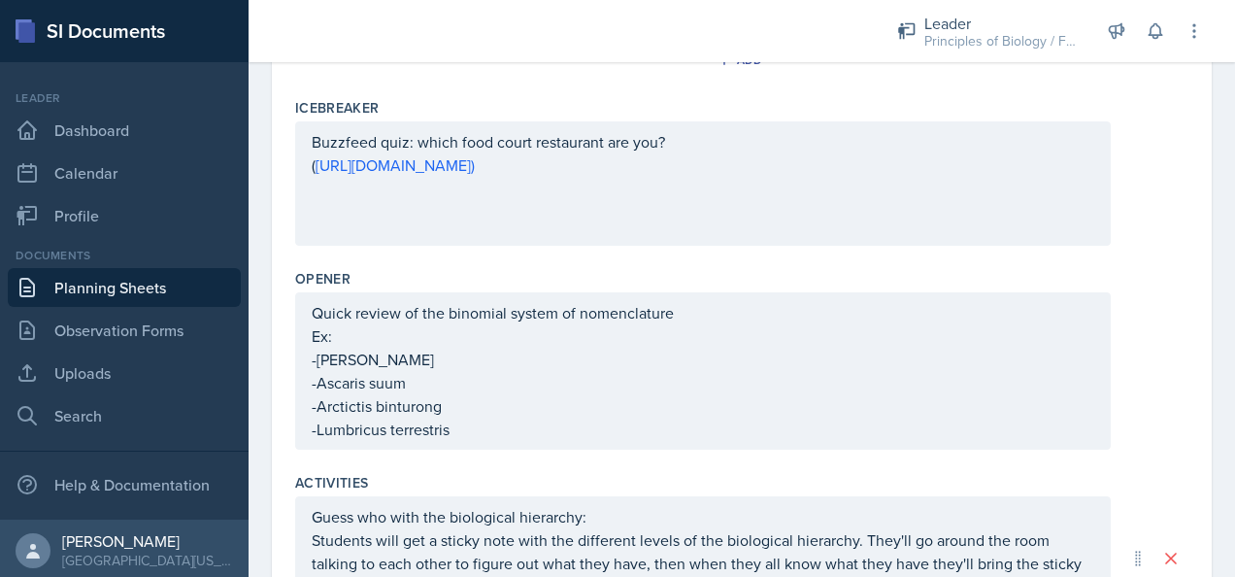
scroll to position [527, 0]
click at [313, 136] on p "Buzzfeed quiz: which food court restaurant are you?" at bounding box center [703, 142] width 783 height 23
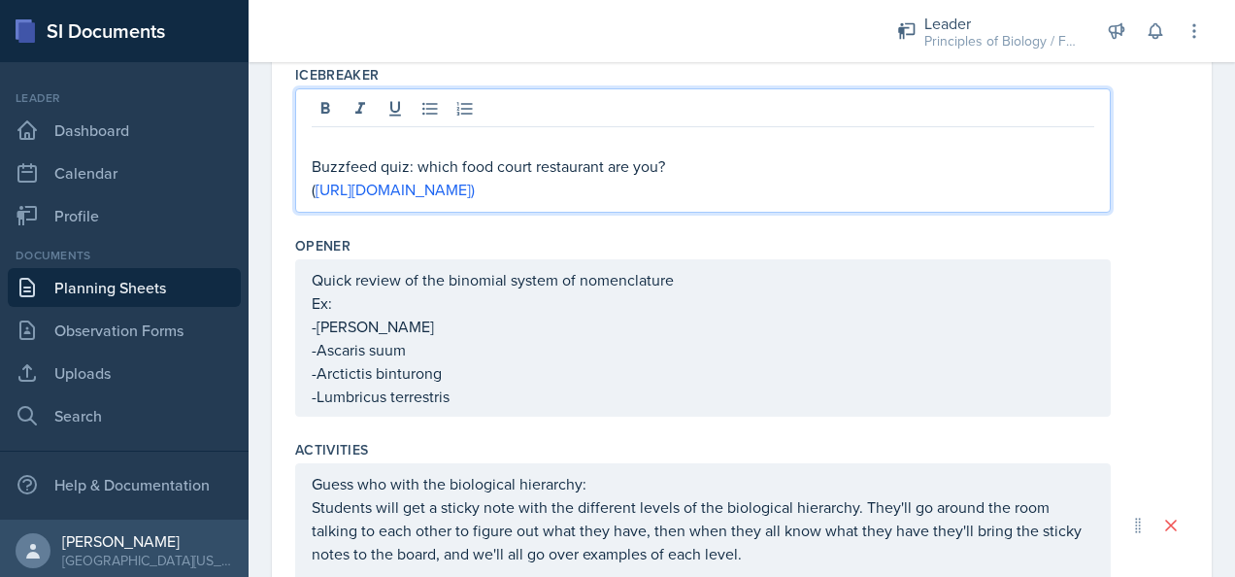
click at [313, 136] on p at bounding box center [703, 142] width 783 height 23
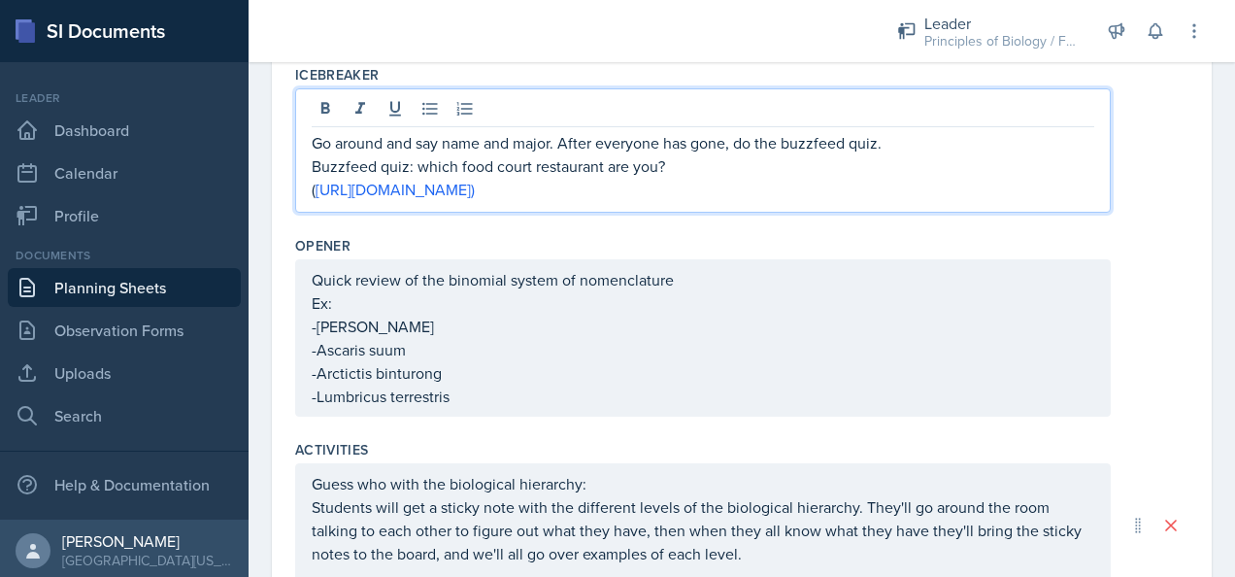
click at [920, 140] on p "Go around and say name and major. After everyone has gone, do the buzzfeed quiz." at bounding box center [703, 142] width 783 height 23
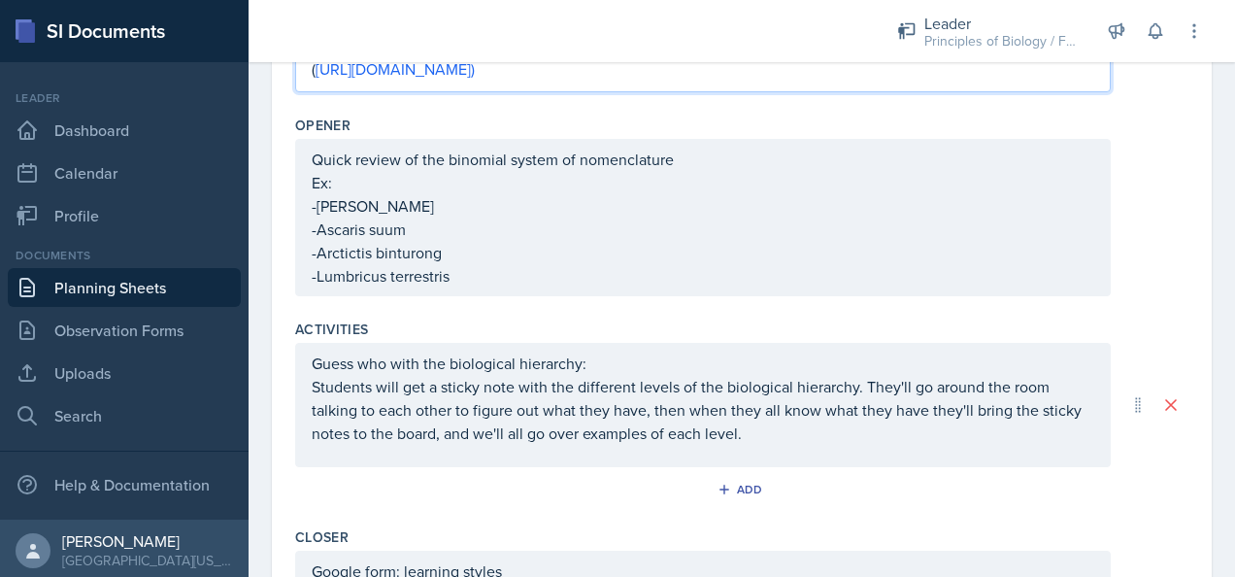
scroll to position [662, 0]
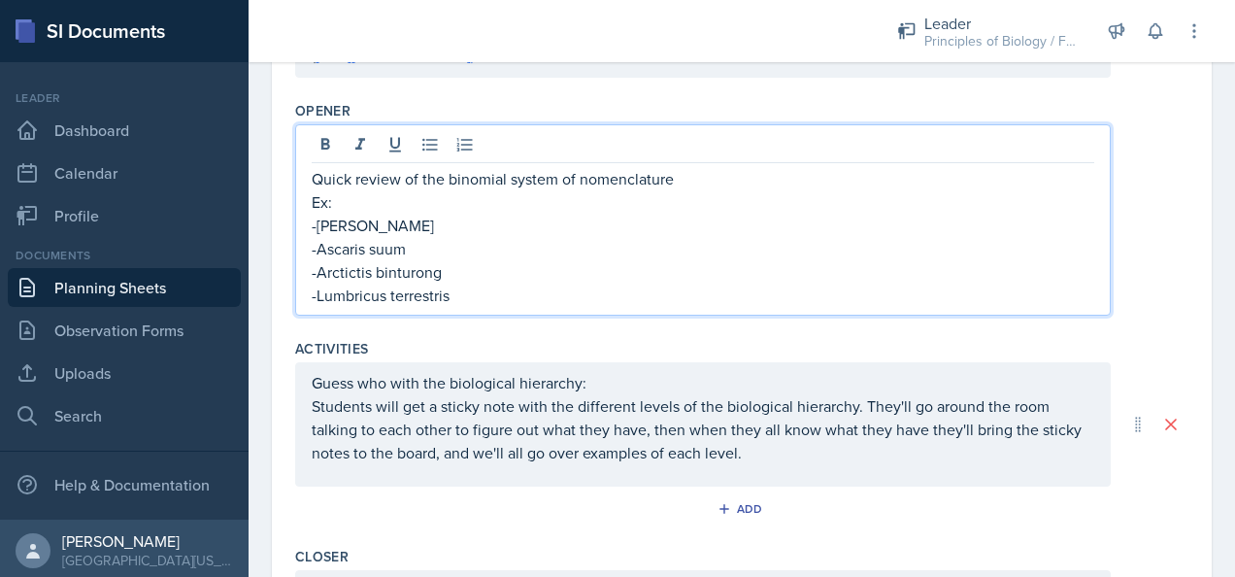
click at [326, 190] on p "Ex:" at bounding box center [703, 201] width 783 height 23
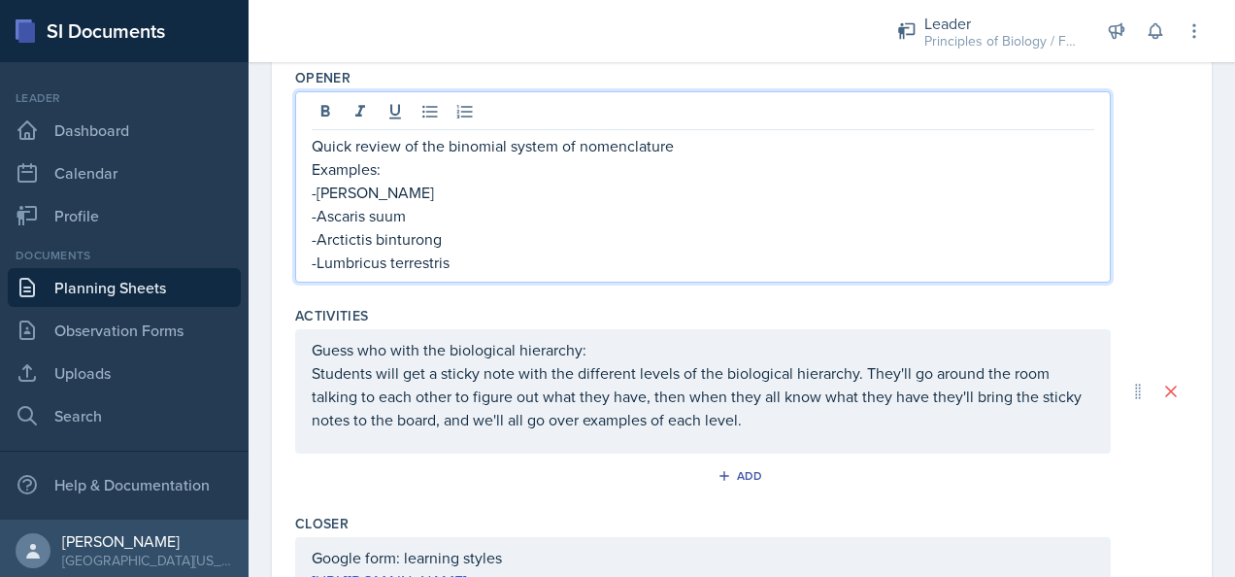
click at [457, 251] on p "-Lumbricus terrestris" at bounding box center [703, 262] width 783 height 23
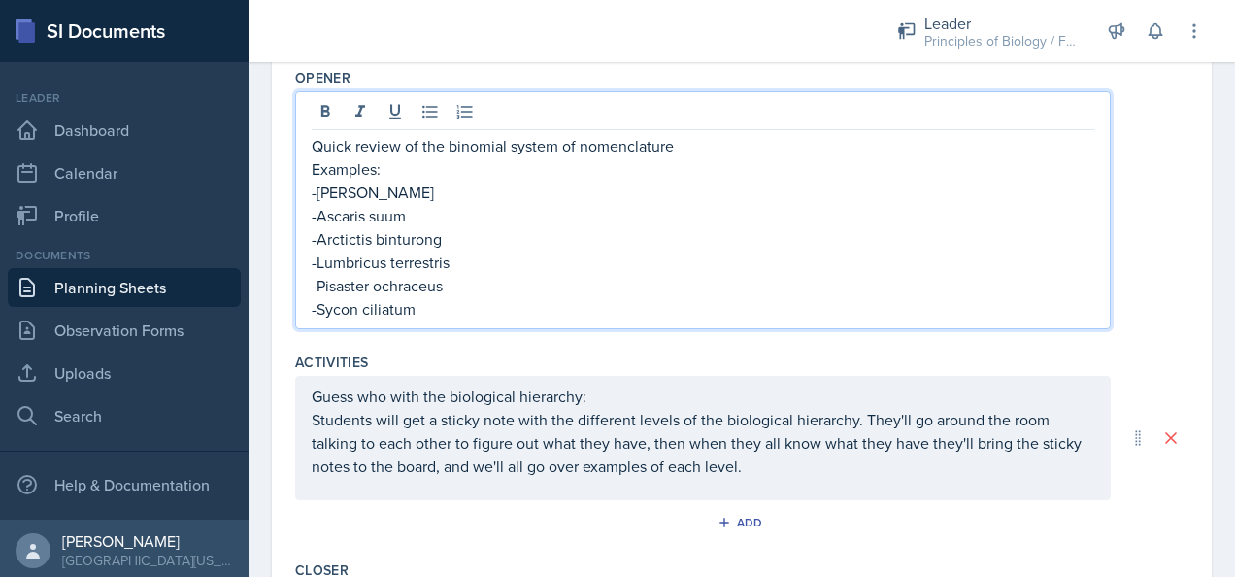
click at [333, 303] on p "-Sycon ciliatum" at bounding box center [703, 308] width 783 height 23
click at [418, 168] on p "Examples:" at bounding box center [703, 168] width 783 height 23
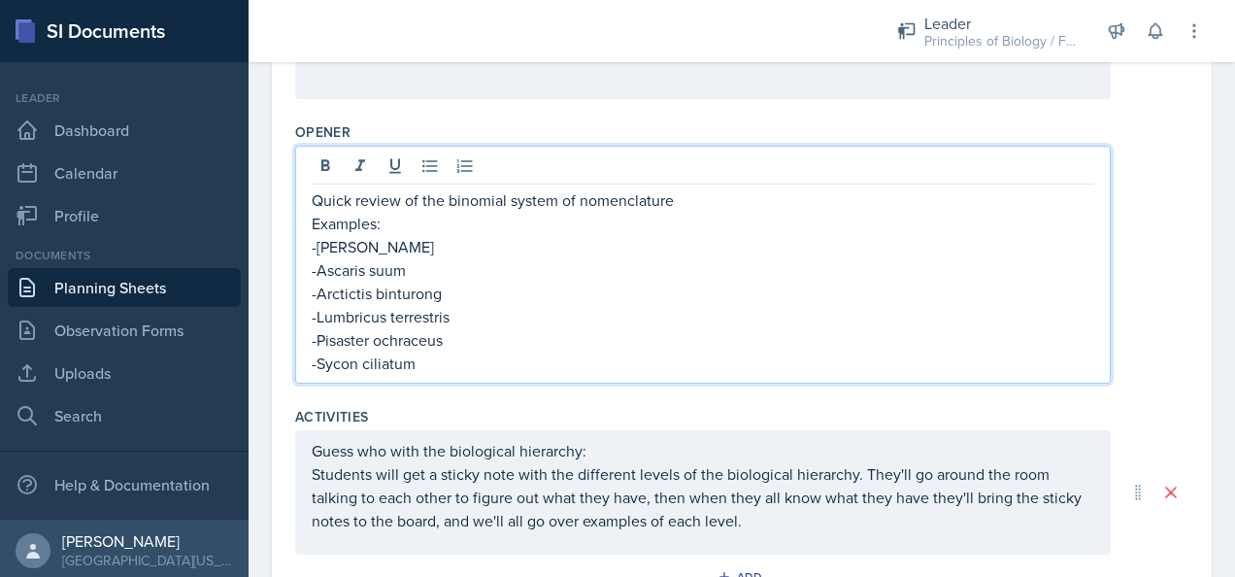
scroll to position [644, 0]
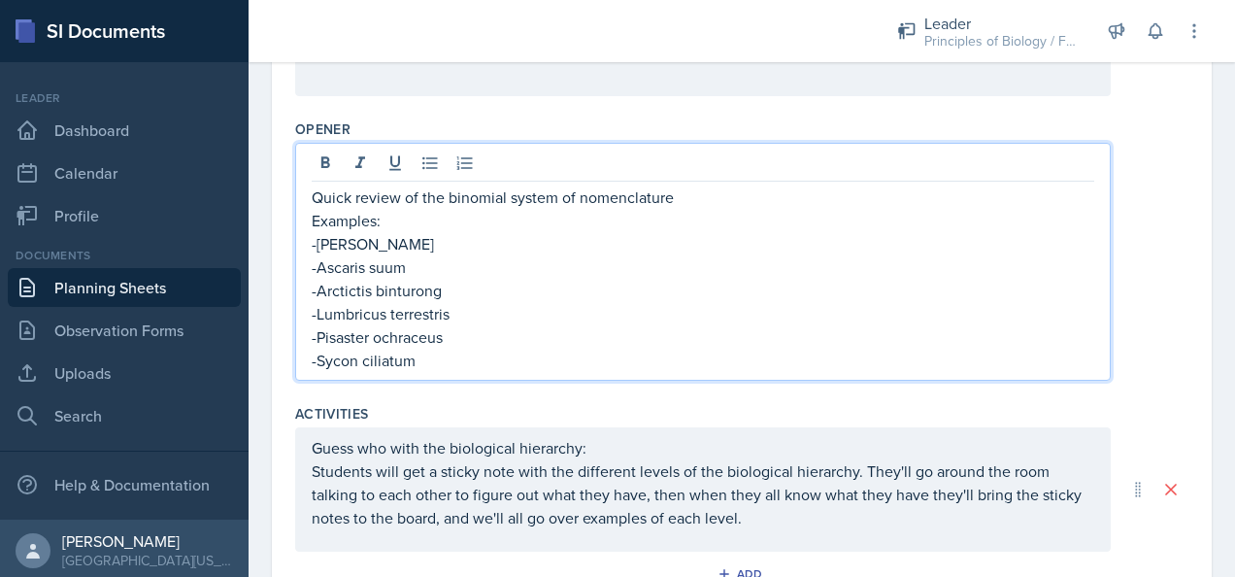
drag, startPoint x: 524, startPoint y: 217, endPoint x: 505, endPoint y: 219, distance: 19.5
click at [505, 219] on p "Examples:" at bounding box center [703, 220] width 783 height 23
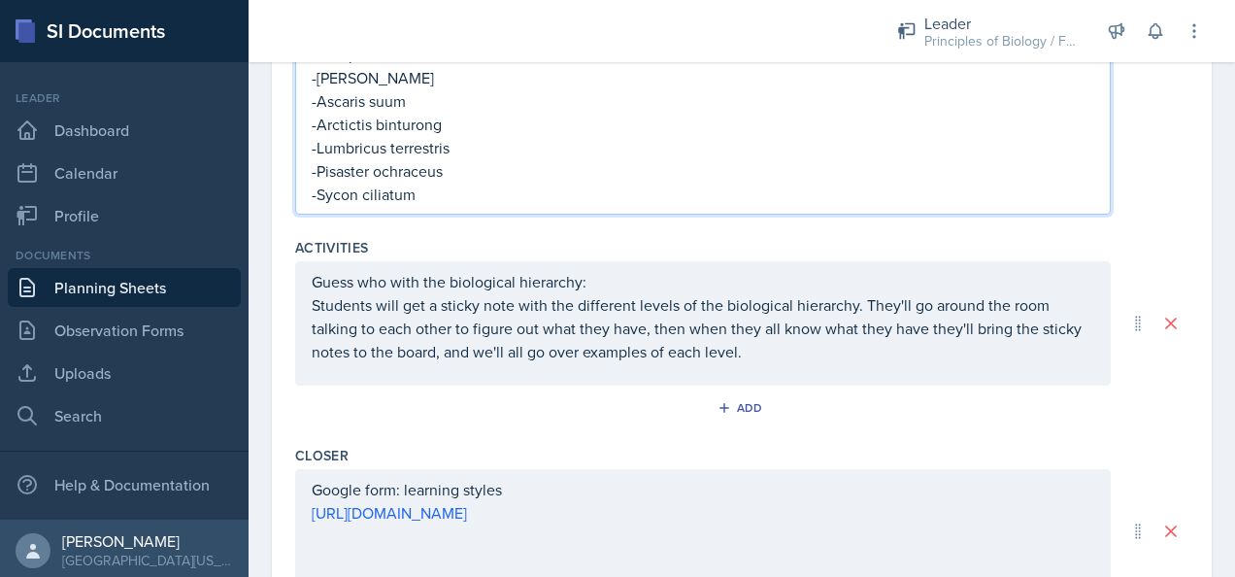
scroll to position [812, 0]
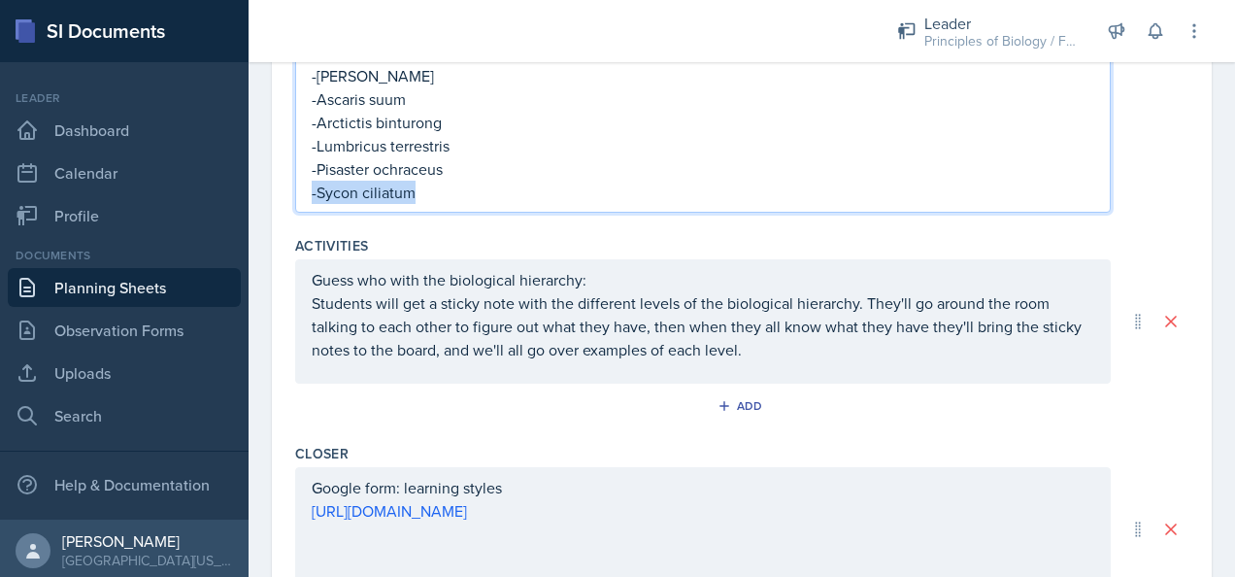
drag, startPoint x: 536, startPoint y: 153, endPoint x: 542, endPoint y: 186, distance: 33.5
click at [542, 186] on div "Quick review of the binomial system of nomenclature Examples: -[PERSON_NAME] au…" at bounding box center [703, 110] width 783 height 186
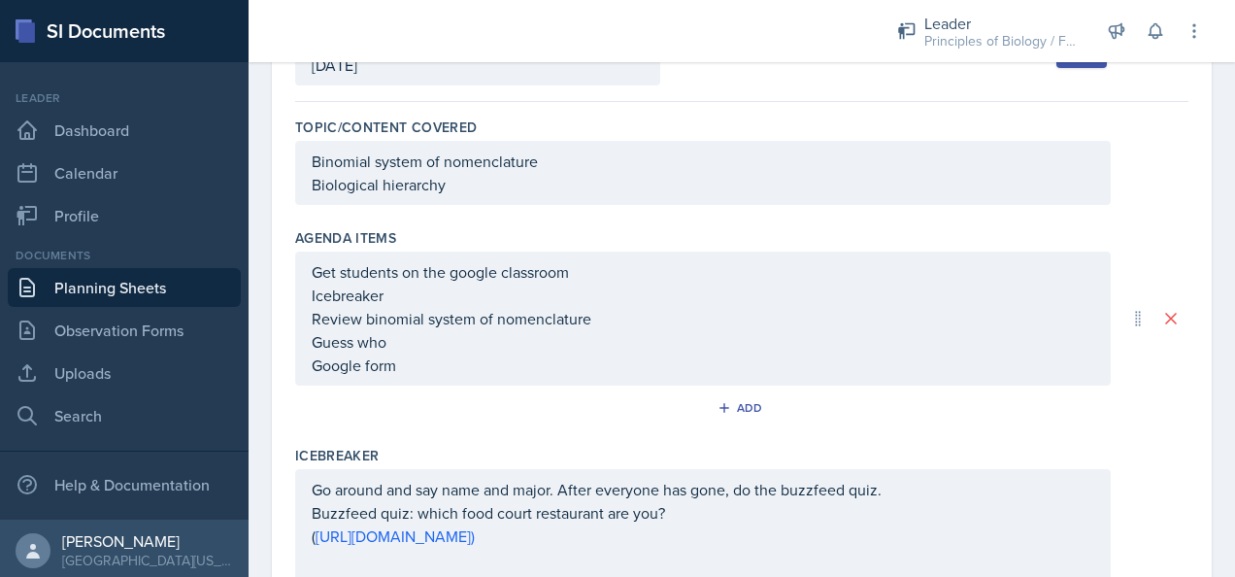
scroll to position [0, 0]
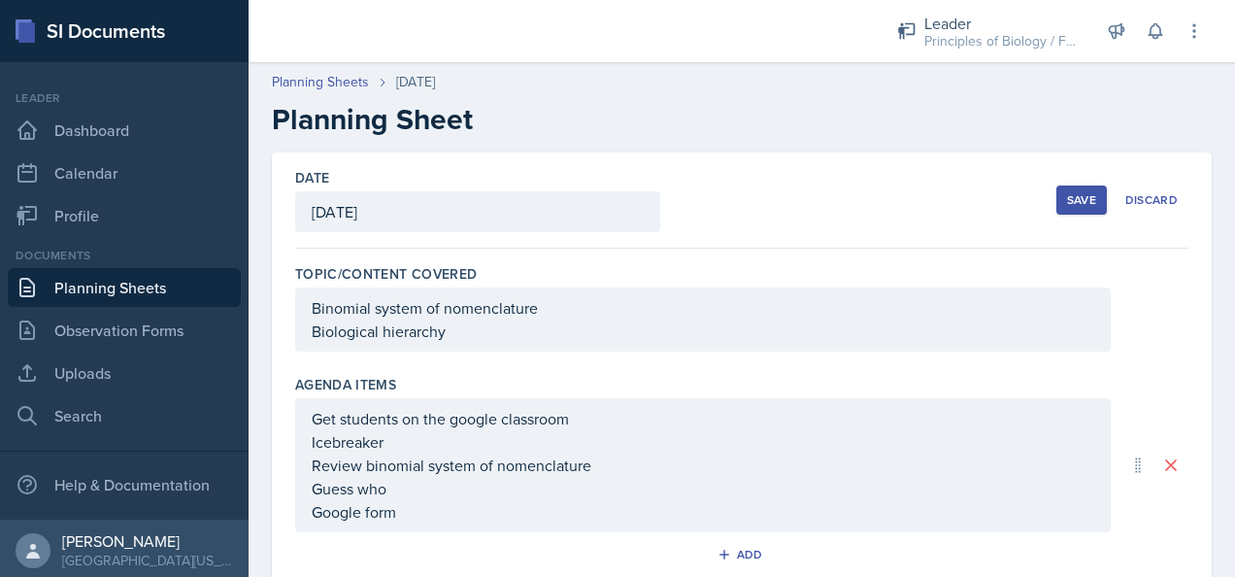
click at [1068, 195] on div "Save" at bounding box center [1081, 200] width 29 height 16
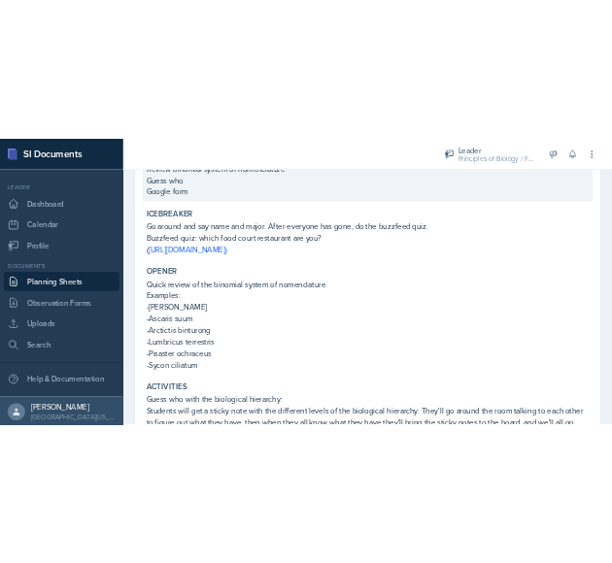
scroll to position [369, 0]
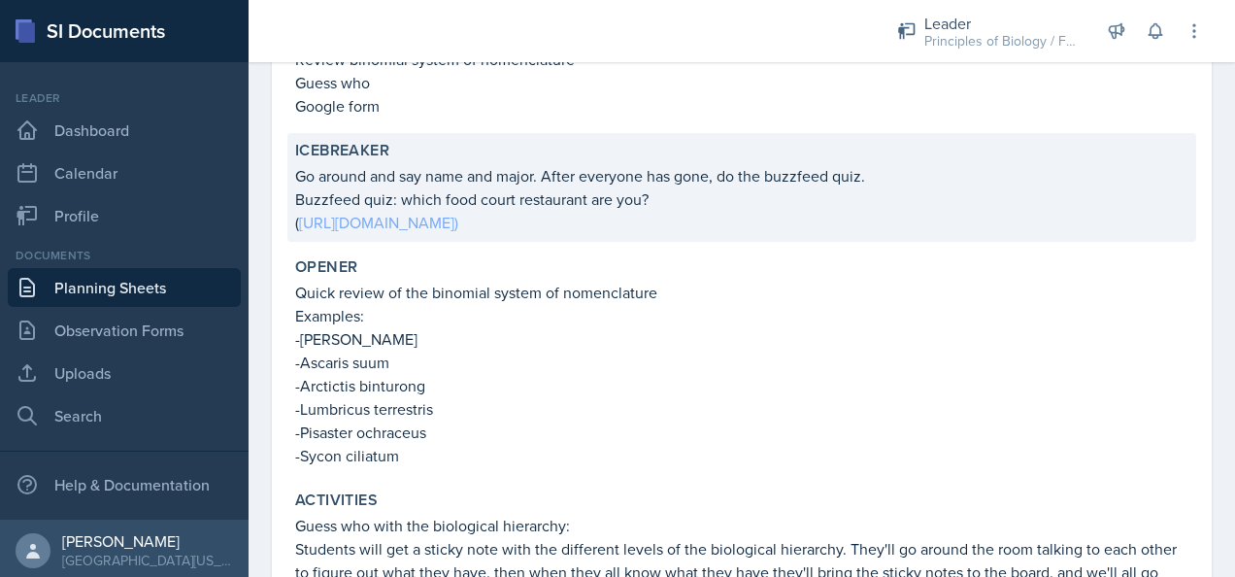
click at [458, 222] on link "[URL][DOMAIN_NAME])" at bounding box center [378, 222] width 159 height 21
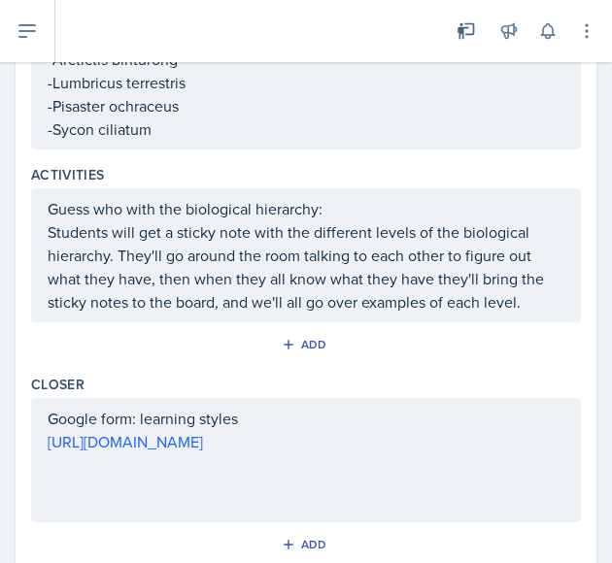
scroll to position [833, 0]
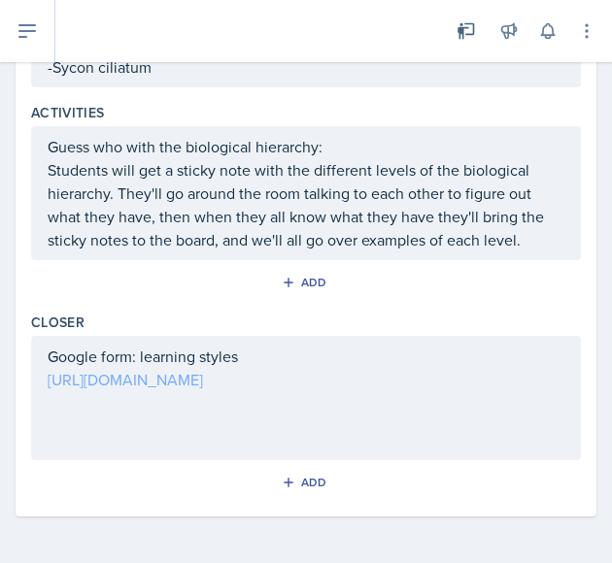
click at [344, 389] on div "Google form: learning styles [URL][DOMAIN_NAME]" at bounding box center [306, 368] width 517 height 47
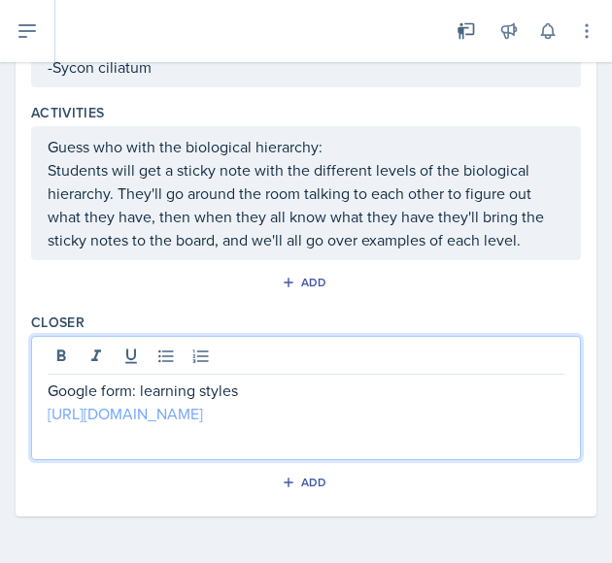
click at [203, 414] on link "[URL][DOMAIN_NAME]" at bounding box center [125, 413] width 155 height 21
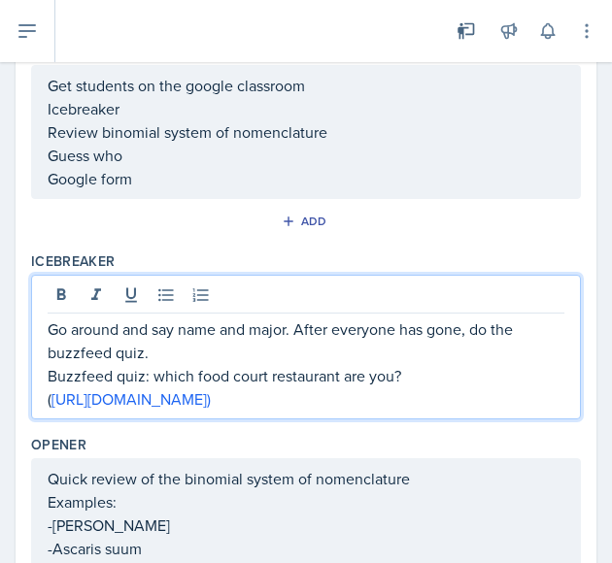
click at [231, 392] on p "( [URL][DOMAIN_NAME])" at bounding box center [306, 398] width 517 height 23
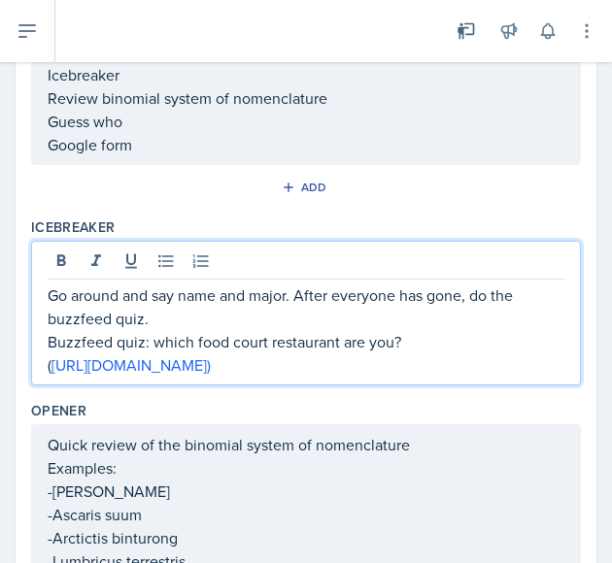
drag, startPoint x: 203, startPoint y: 384, endPoint x: 41, endPoint y: 364, distance: 163.3
click at [41, 364] on div "Go around and say name and major. After everyone has gone, do the buzzfeed quiz…" at bounding box center [306, 313] width 550 height 145
click at [199, 360] on link "[URL][DOMAIN_NAME]" at bounding box center [125, 364] width 155 height 21
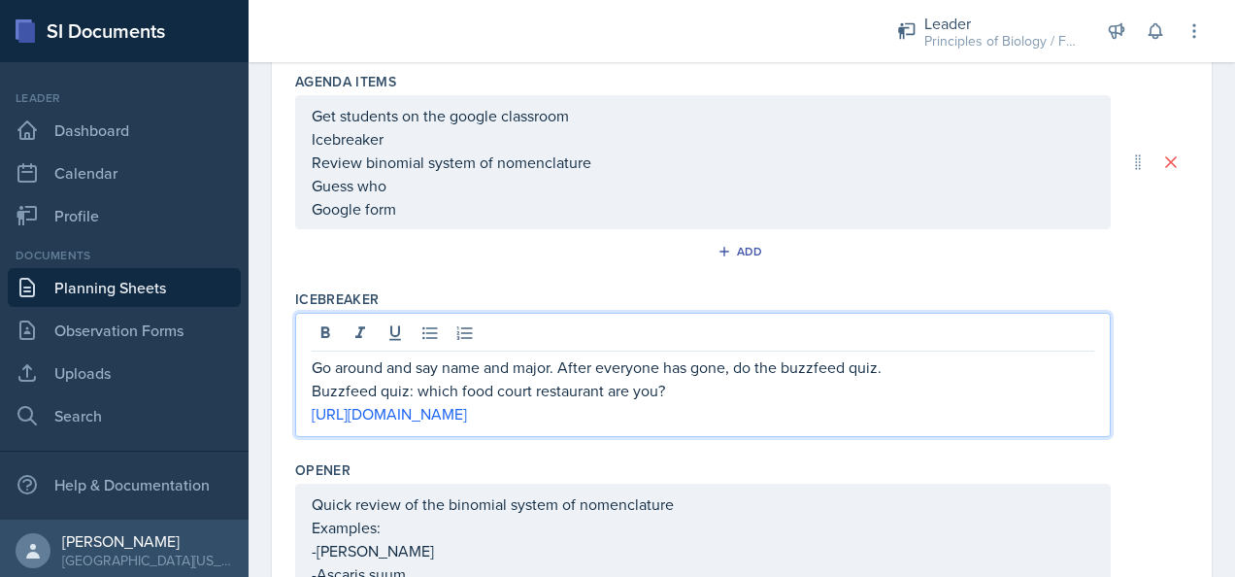
scroll to position [0, 0]
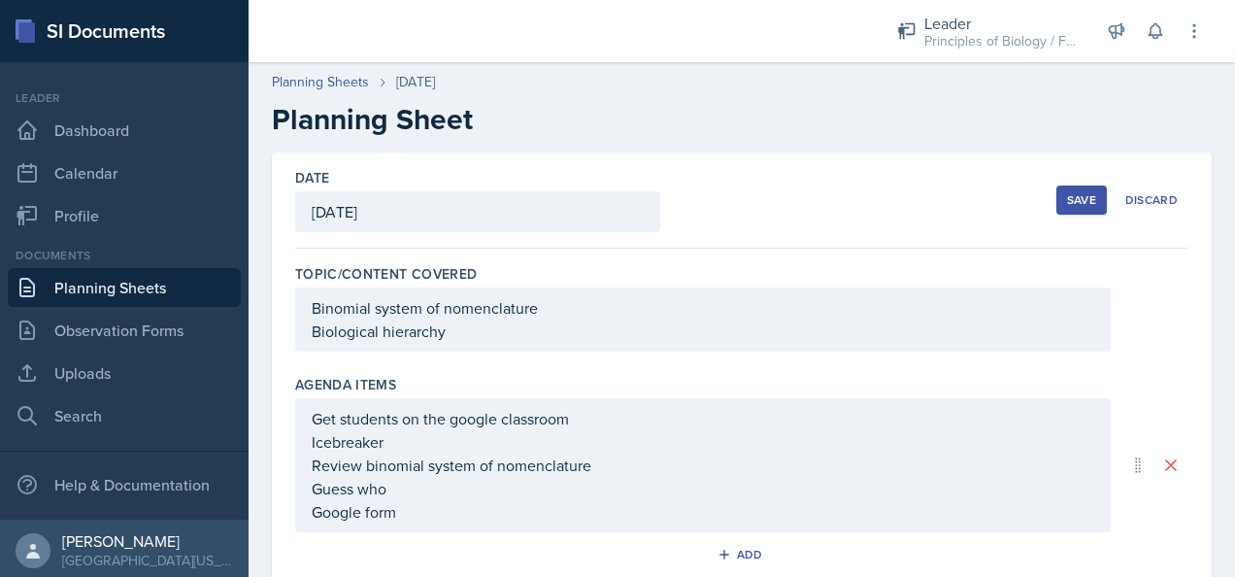
click at [1067, 192] on div "Save" at bounding box center [1081, 200] width 29 height 16
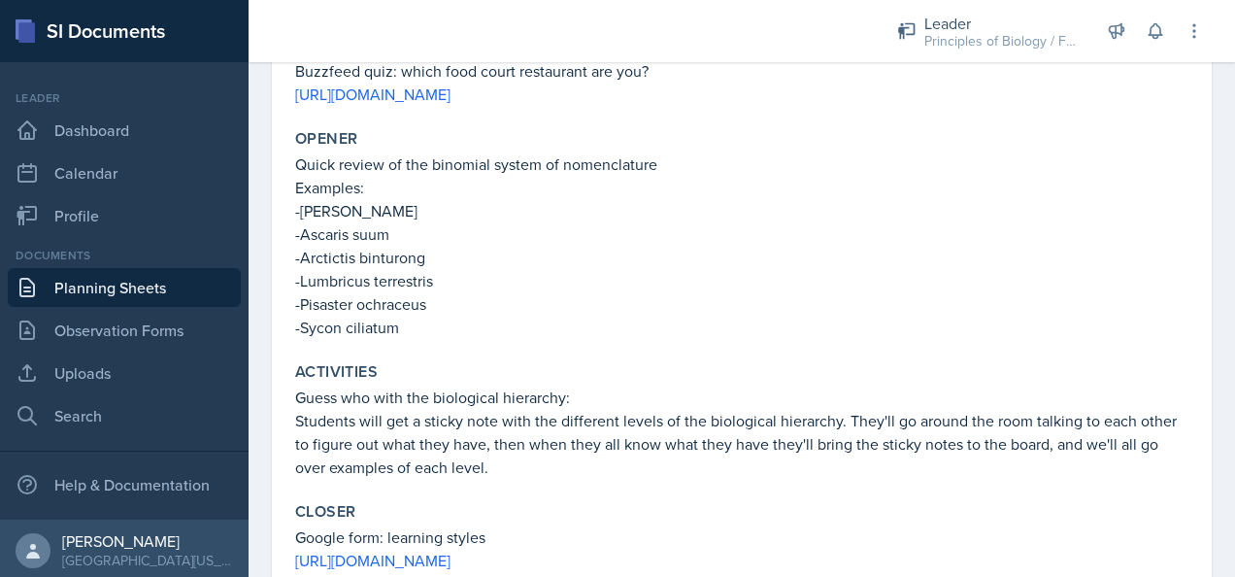
scroll to position [625, 0]
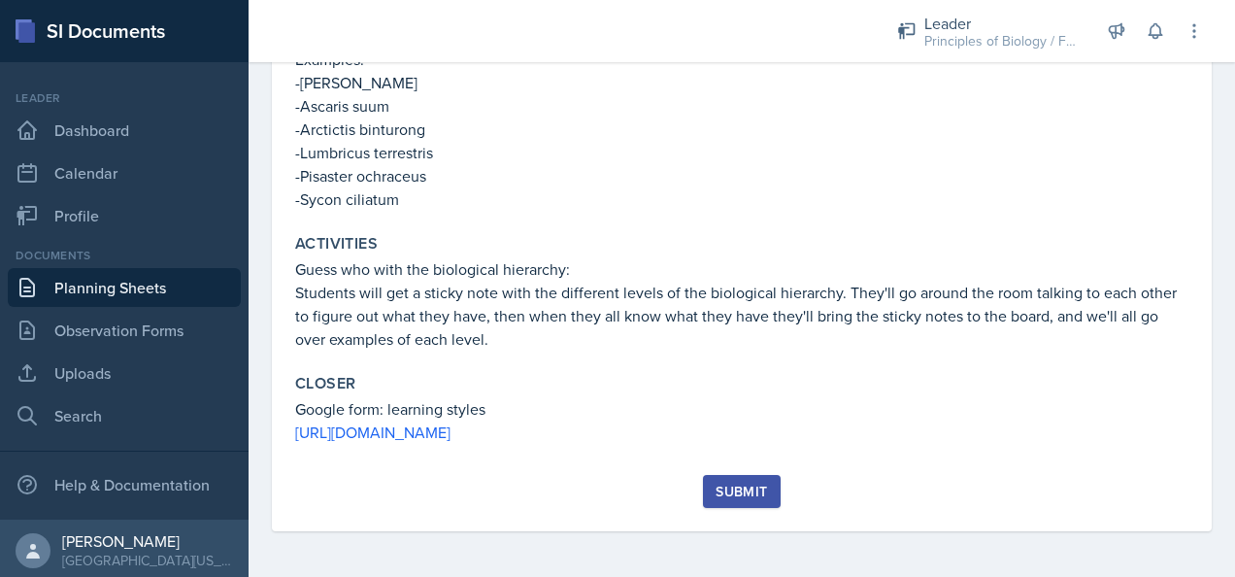
click at [721, 489] on div "Submit" at bounding box center [741, 492] width 51 height 16
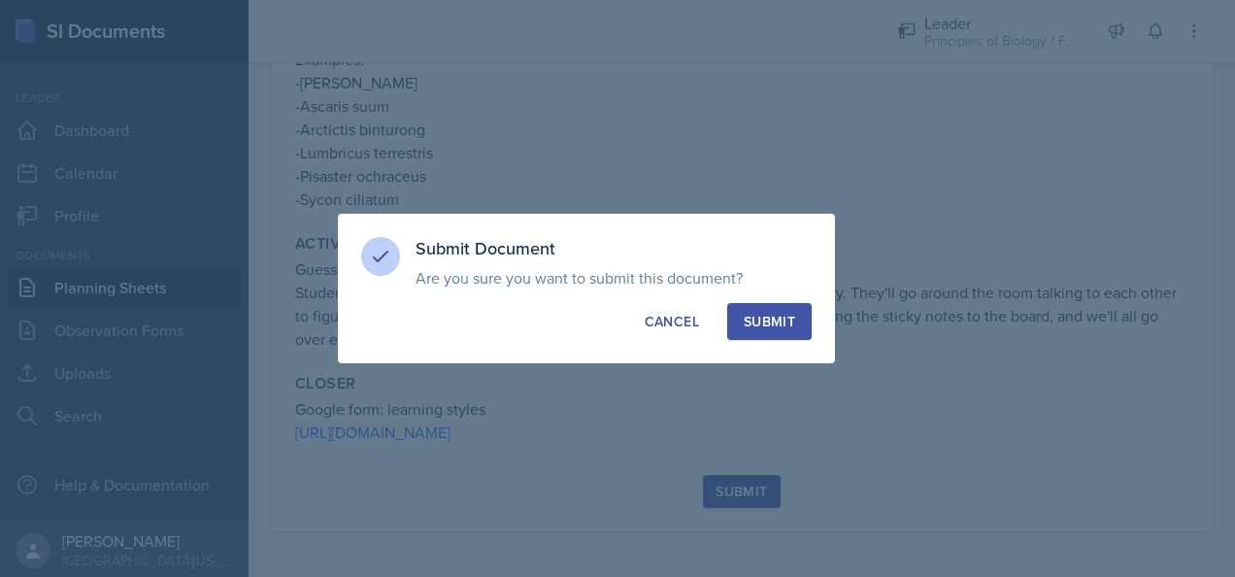
click at [758, 311] on button "Submit" at bounding box center [769, 321] width 84 height 37
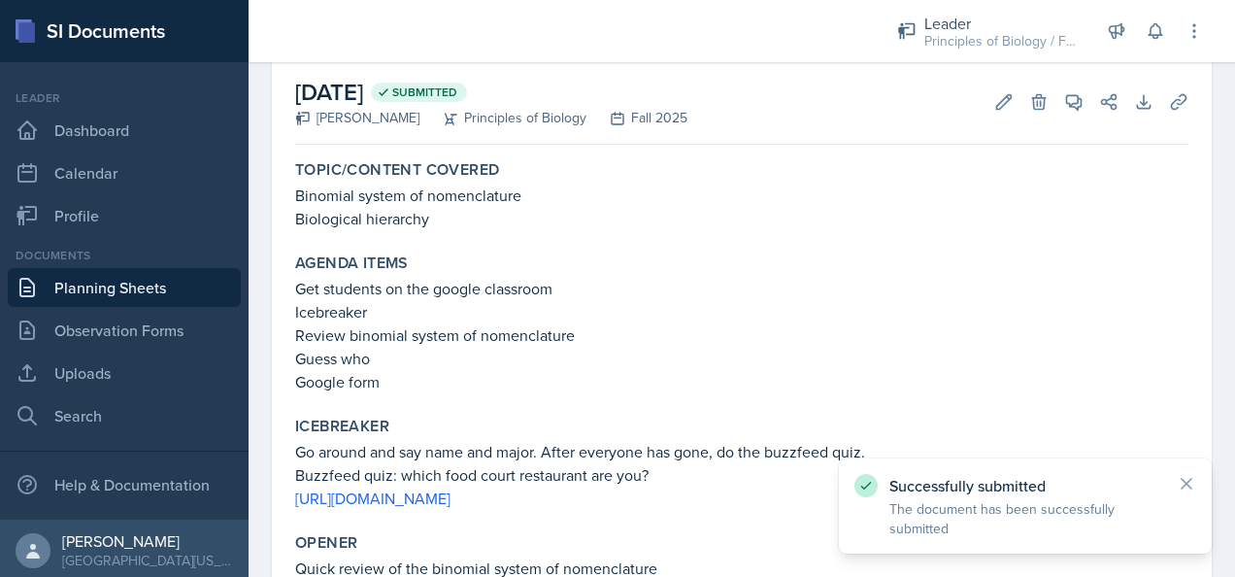
scroll to position [0, 0]
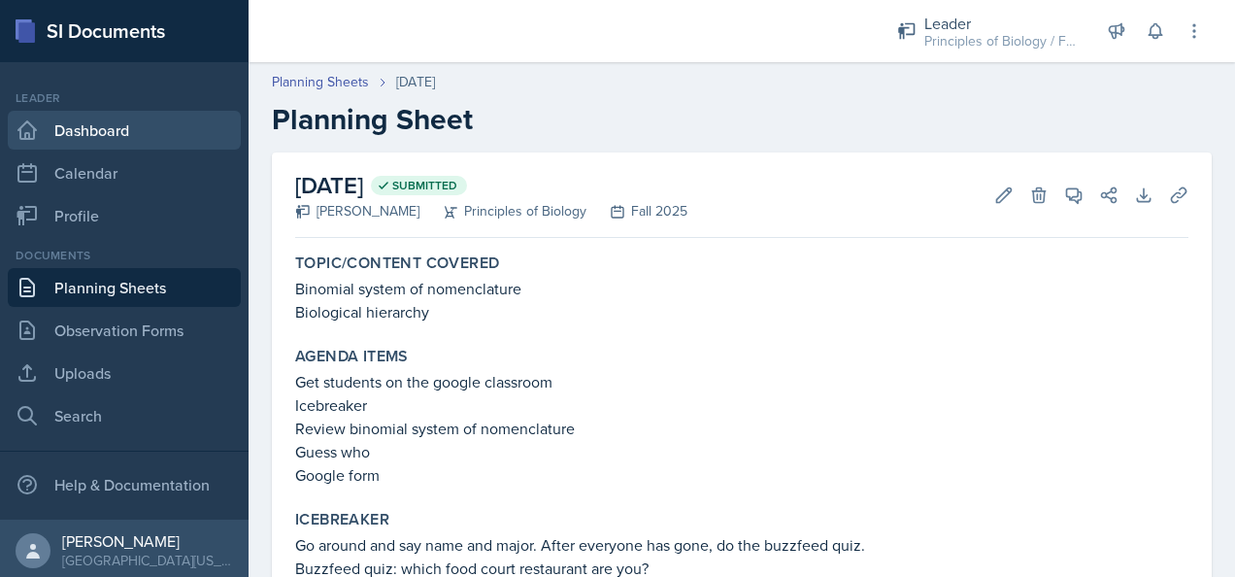
click at [87, 131] on link "Dashboard" at bounding box center [124, 130] width 233 height 39
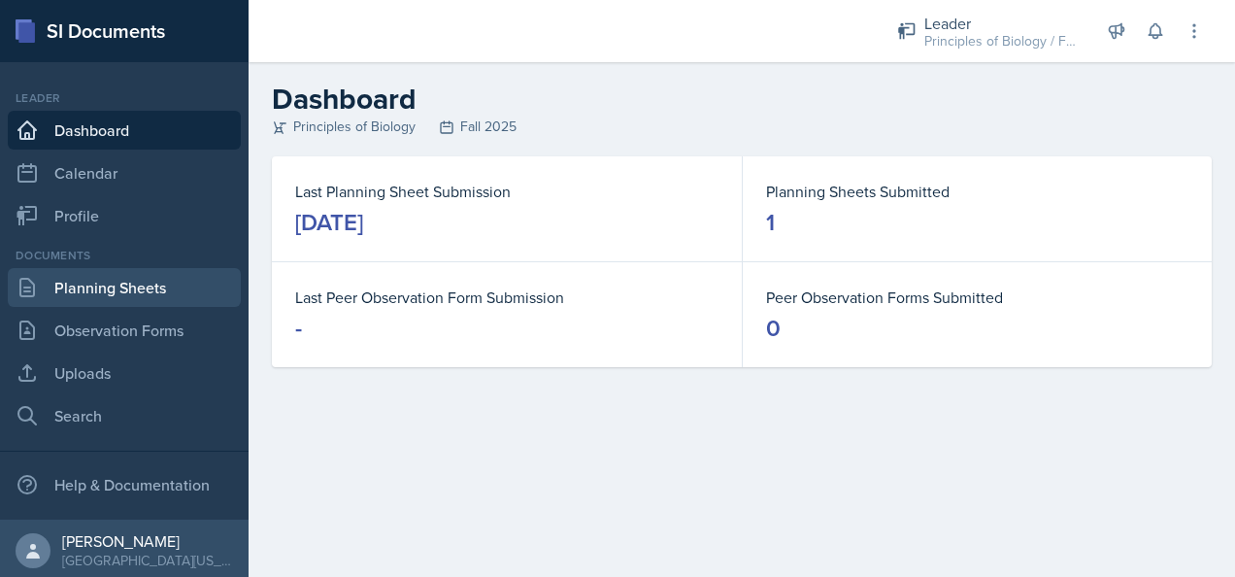
click at [148, 287] on link "Planning Sheets" at bounding box center [124, 287] width 233 height 39
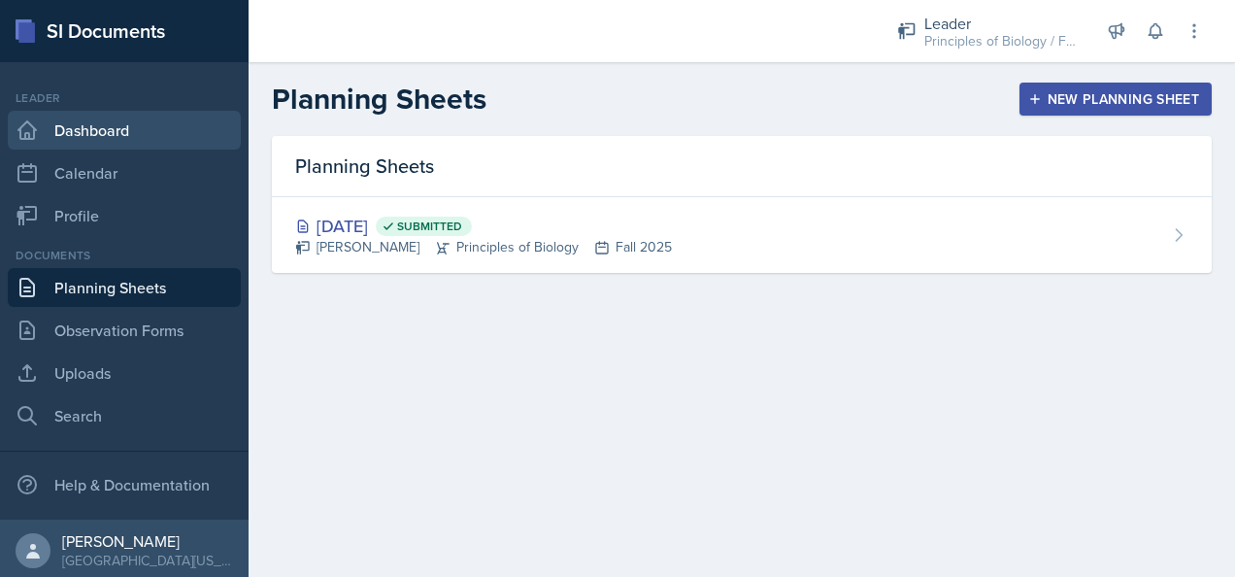
click at [82, 136] on link "Dashboard" at bounding box center [124, 130] width 233 height 39
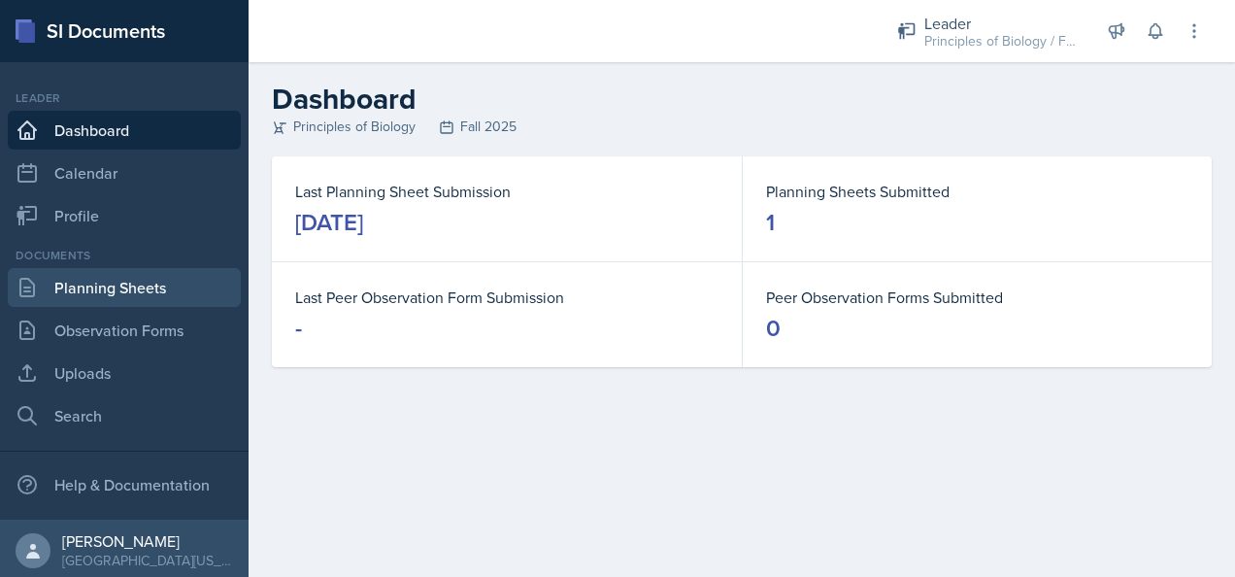
click at [85, 295] on link "Planning Sheets" at bounding box center [124, 287] width 233 height 39
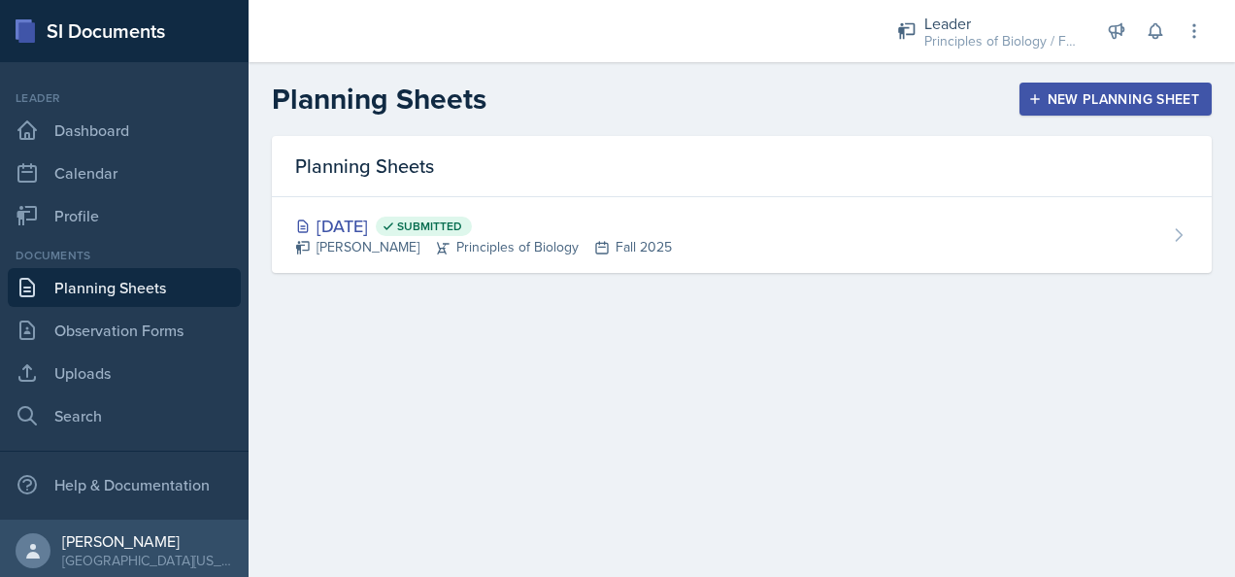
click at [1133, 96] on div "New Planning Sheet" at bounding box center [1115, 99] width 167 height 16
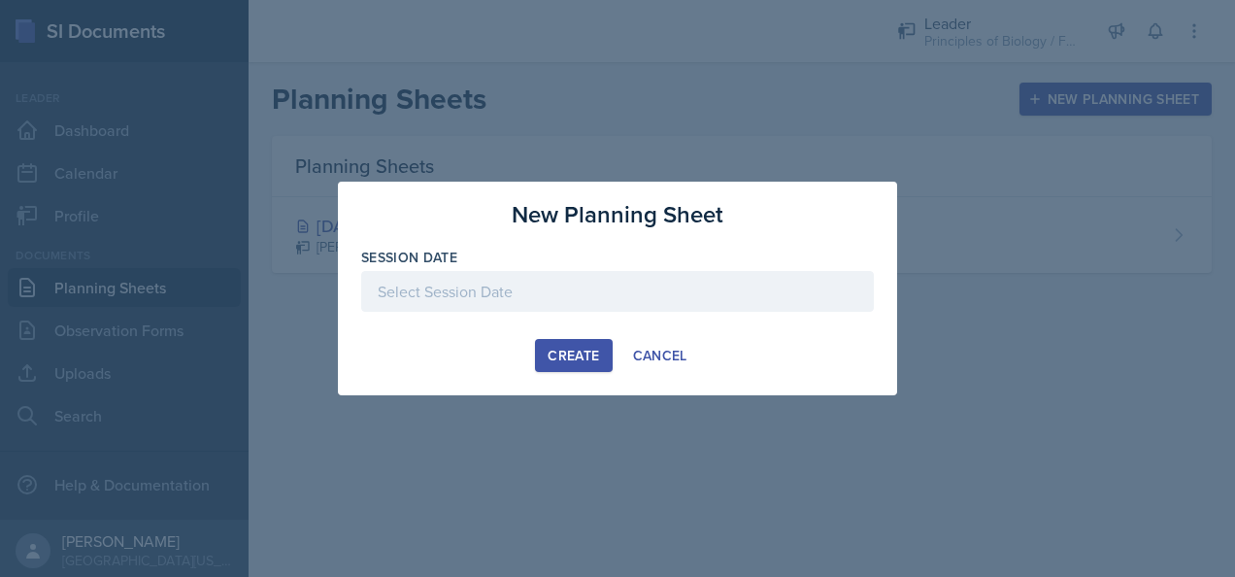
click at [455, 304] on div at bounding box center [617, 291] width 513 height 41
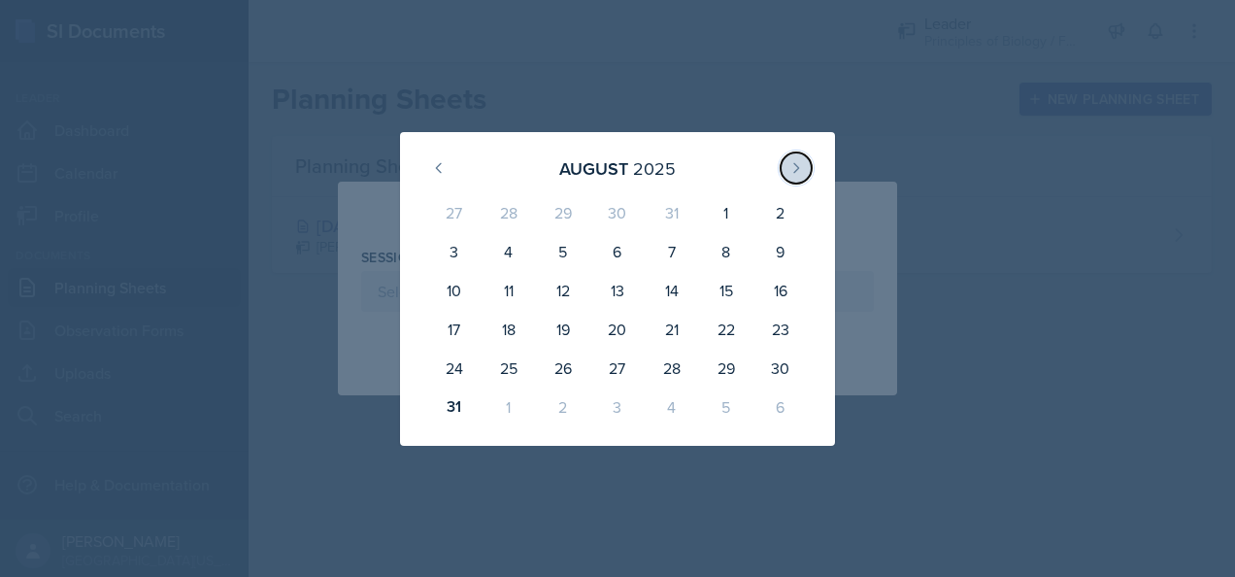
click at [800, 166] on icon at bounding box center [797, 168] width 16 height 16
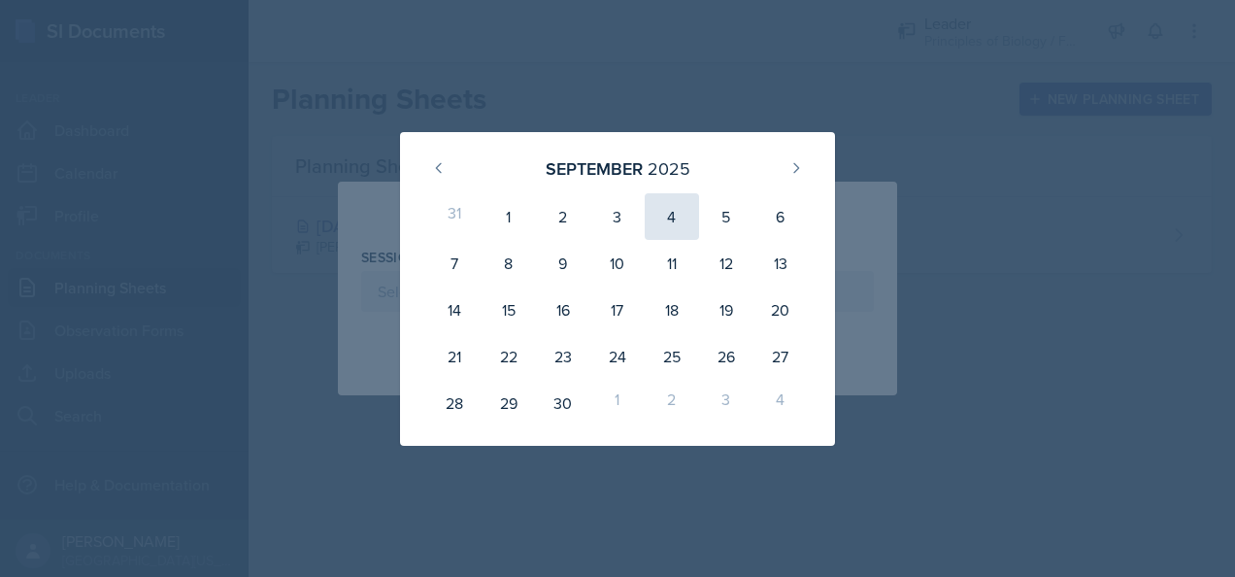
click at [671, 213] on div "4" at bounding box center [672, 216] width 54 height 47
type input "[DATE]"
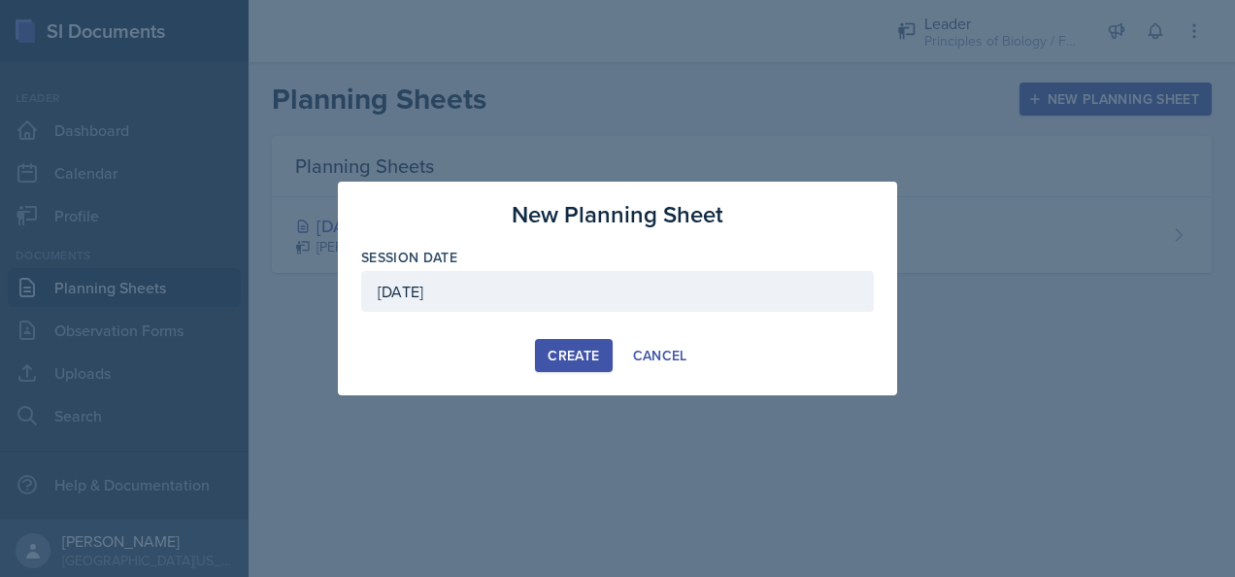
click at [557, 351] on div "Create" at bounding box center [573, 356] width 51 height 16
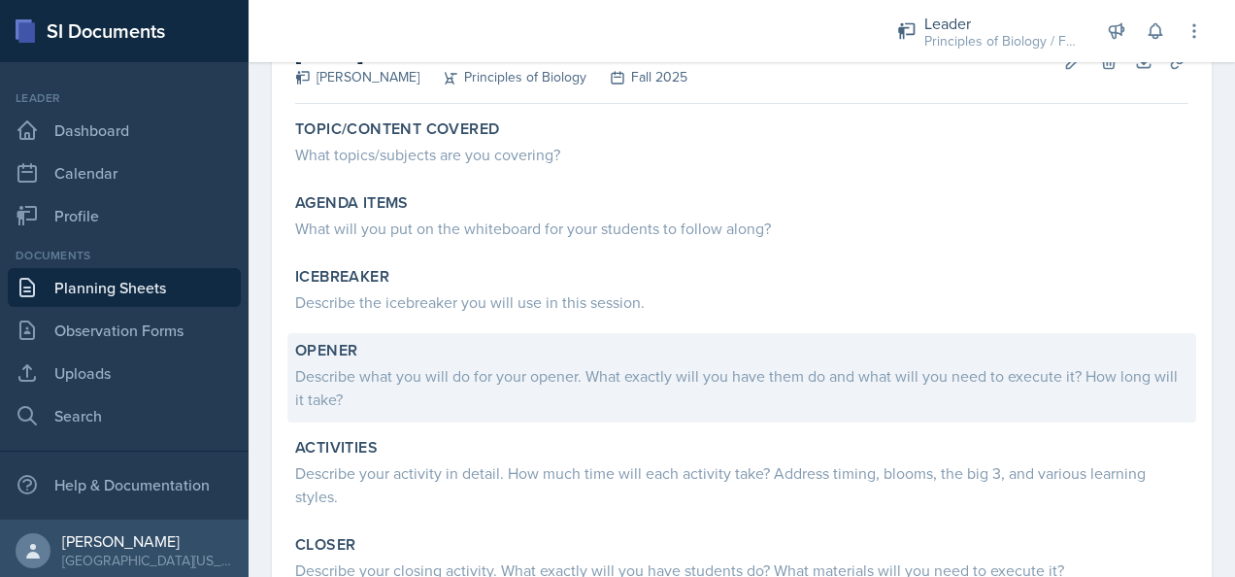
scroll to position [128, 0]
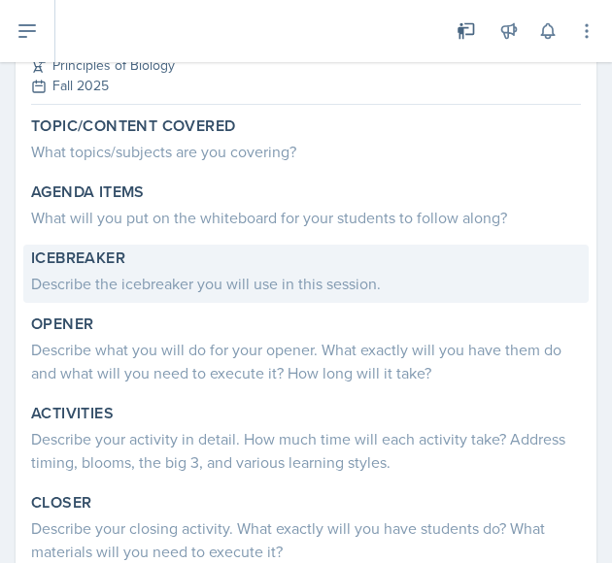
click at [107, 282] on div "Describe the icebreaker you will use in this session." at bounding box center [306, 283] width 550 height 23
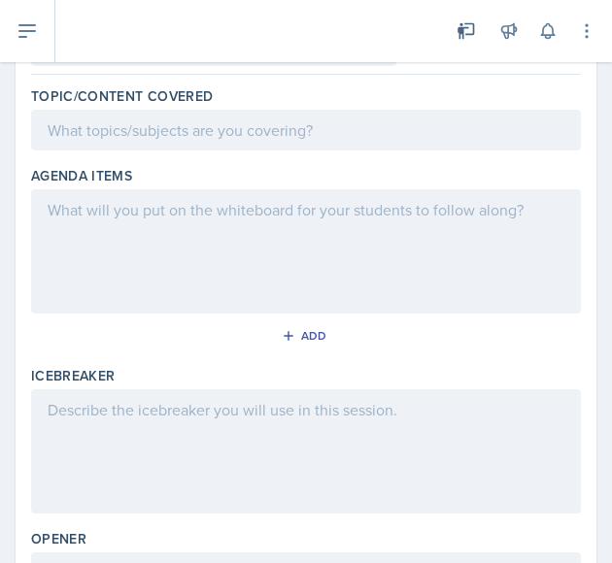
click at [101, 413] on div at bounding box center [306, 451] width 550 height 124
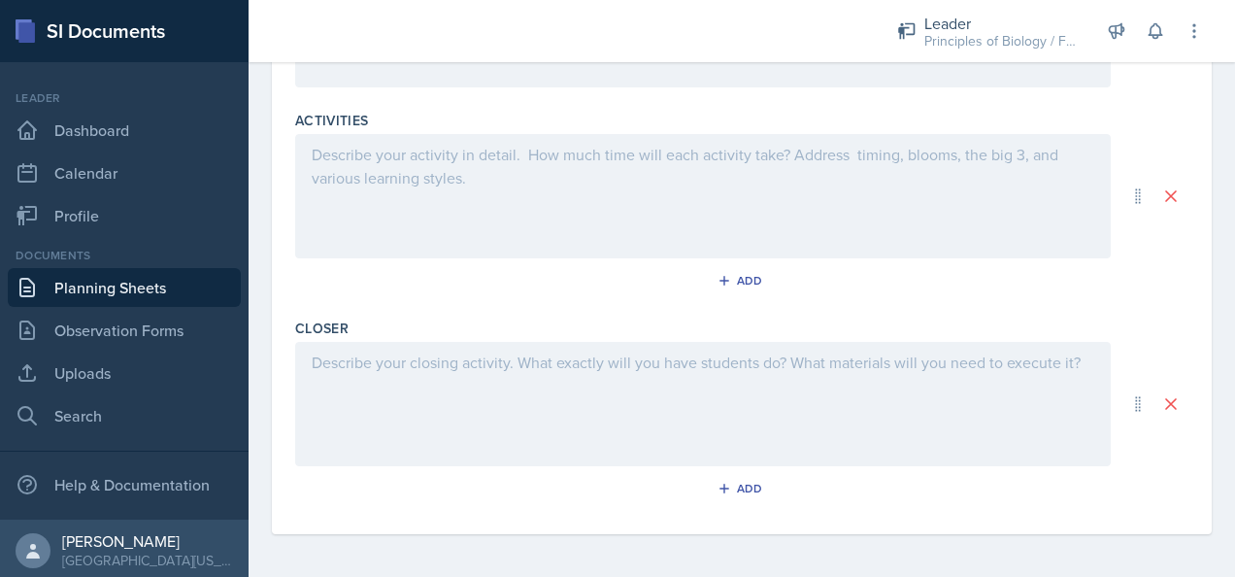
scroll to position [0, 0]
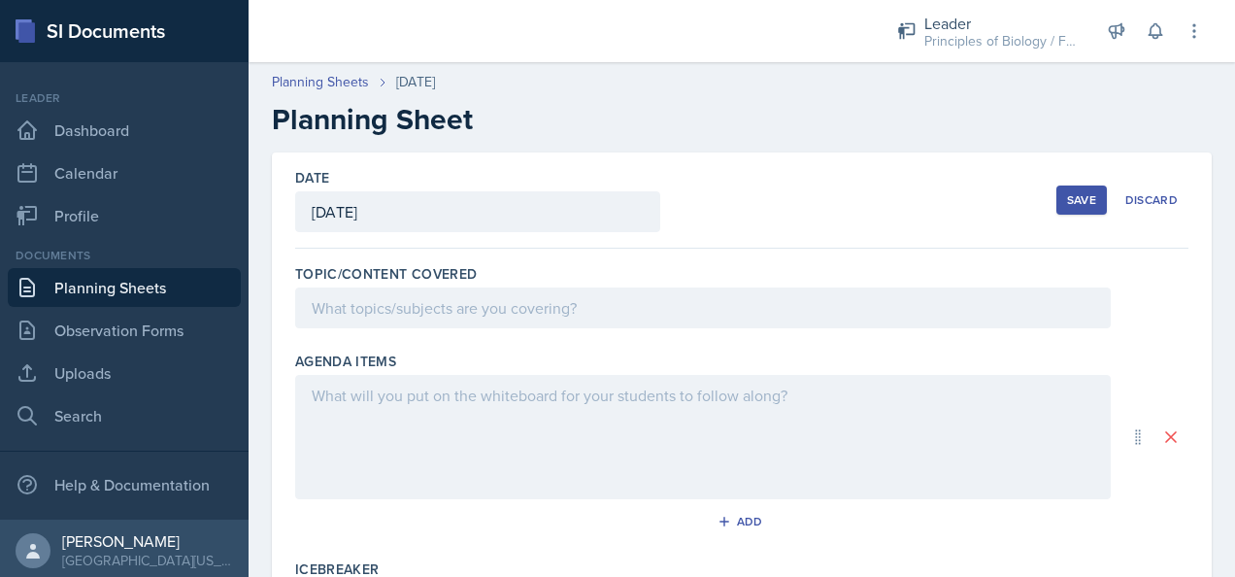
click at [1071, 193] on div "Save" at bounding box center [1081, 200] width 29 height 16
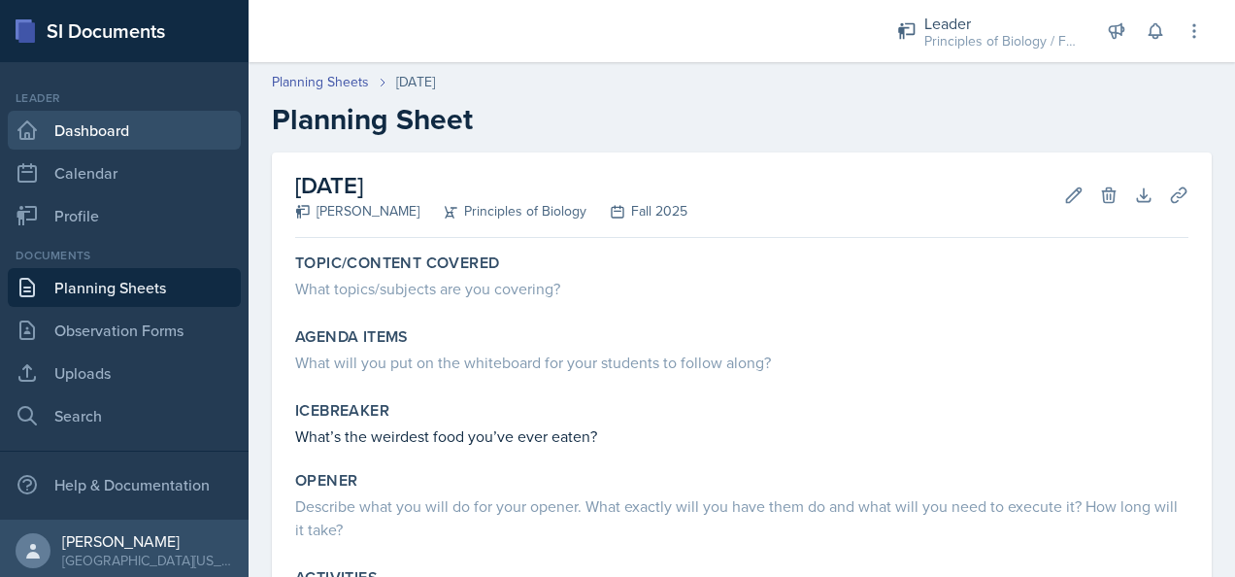
click at [88, 131] on link "Dashboard" at bounding box center [124, 130] width 233 height 39
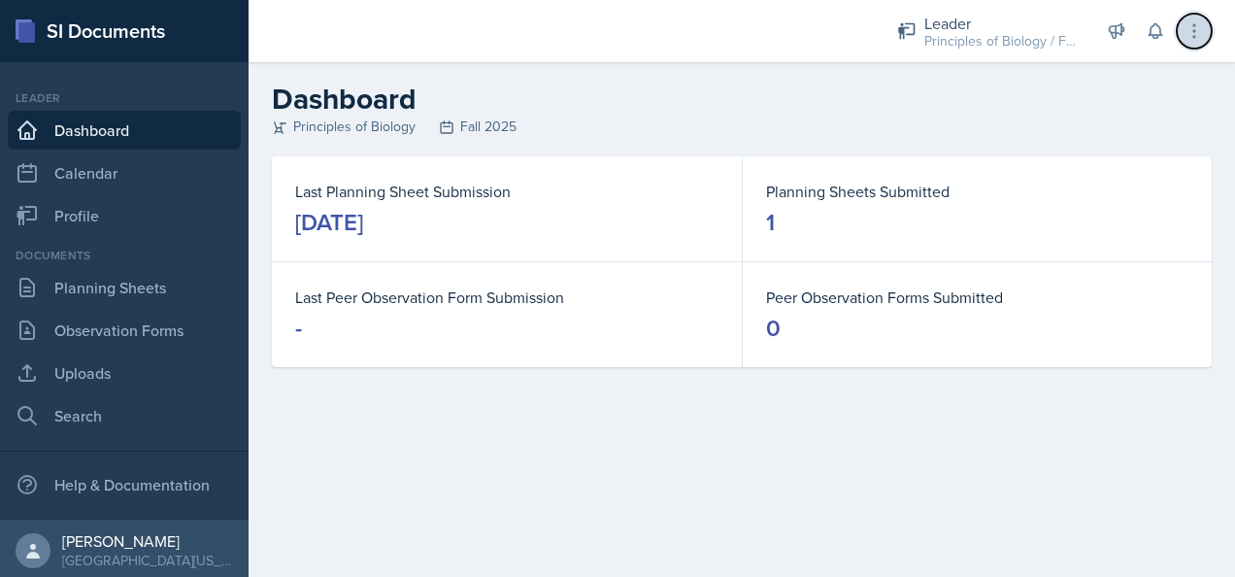
click at [1200, 31] on icon at bounding box center [1194, 30] width 19 height 19
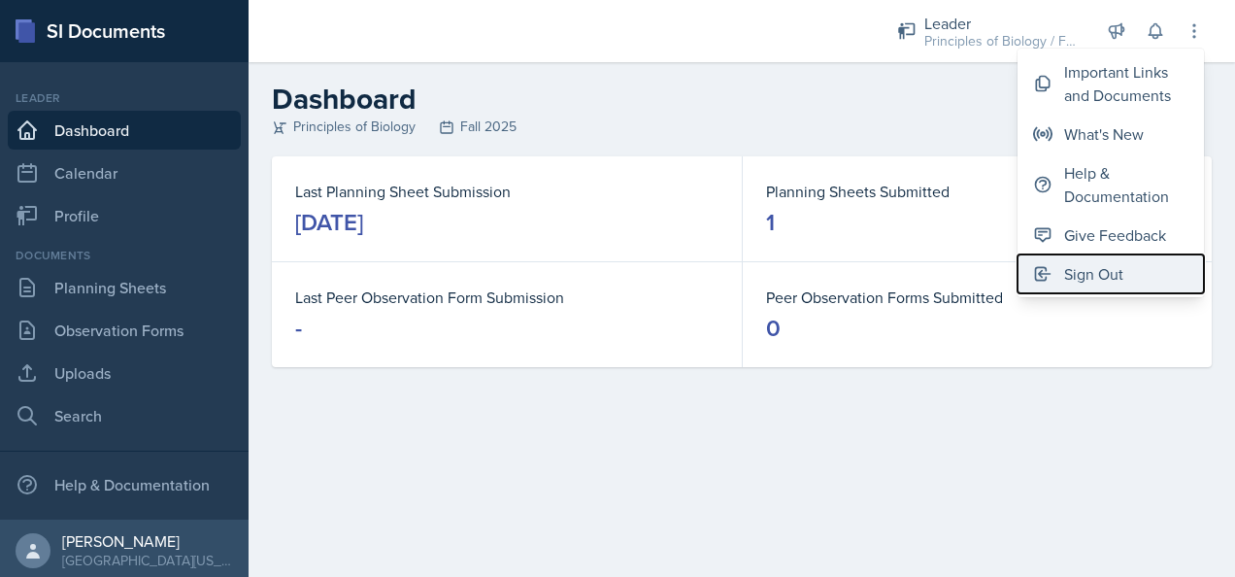
click at [1084, 271] on div "Sign Out" at bounding box center [1093, 273] width 59 height 23
